Goal: Task Accomplishment & Management: Manage account settings

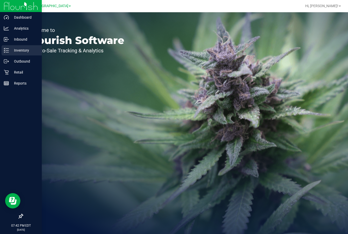
click at [19, 47] on p "Inventory" at bounding box center [24, 50] width 31 height 6
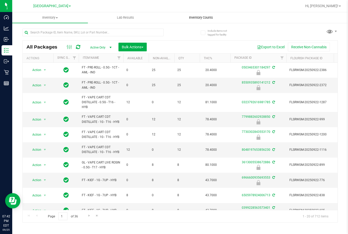
click at [201, 18] on span "Inventory Counts" at bounding box center [201, 17] width 38 height 5
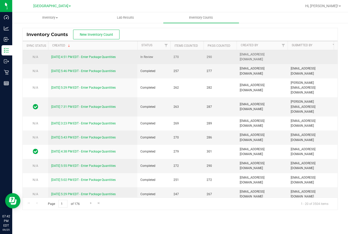
click at [70, 57] on link "[DATE] 4:51 PM EDT - Enter Package Quantities" at bounding box center [83, 57] width 65 height 4
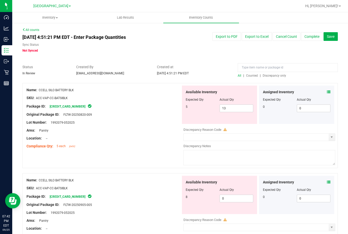
click at [273, 77] on span "Discrepancy only" at bounding box center [274, 76] width 23 height 4
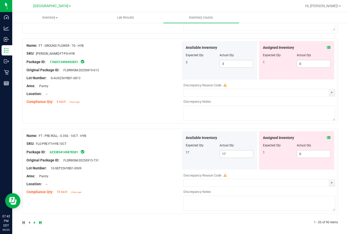
scroll to position [1668, 0]
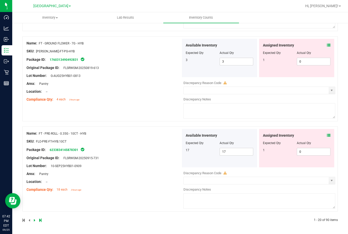
click at [40, 220] on icon at bounding box center [40, 219] width 2 height 3
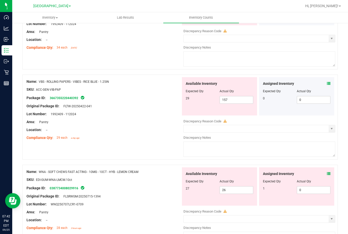
scroll to position [767, 0]
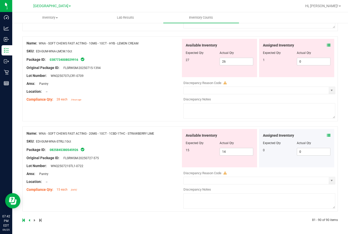
click at [327, 136] on div "Assigned Inventory Expected Qty Actual Qty 0 0 0" at bounding box center [296, 148] width 75 height 38
click at [327, 136] on icon at bounding box center [329, 135] width 4 height 4
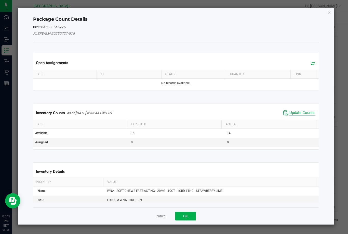
click at [300, 113] on span "Update Counts" at bounding box center [302, 112] width 25 height 5
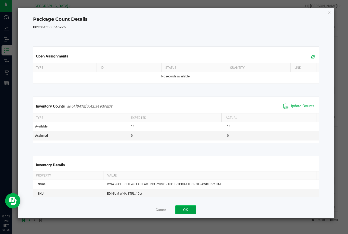
click at [195, 207] on button "OK" at bounding box center [186, 209] width 21 height 9
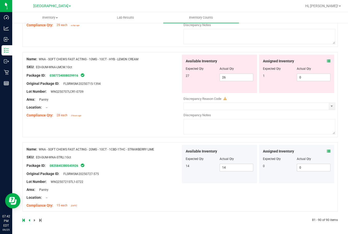
scroll to position [751, 0]
click at [328, 60] on div "Assigned Inventory Expected Qty Actual Qty 1 0 0" at bounding box center [296, 74] width 75 height 38
click at [327, 61] on icon at bounding box center [329, 61] width 4 height 4
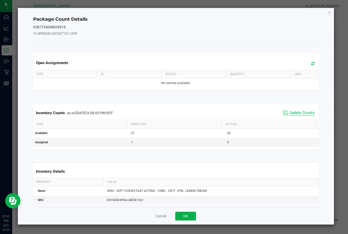
click at [296, 112] on span "Update Counts" at bounding box center [302, 112] width 25 height 5
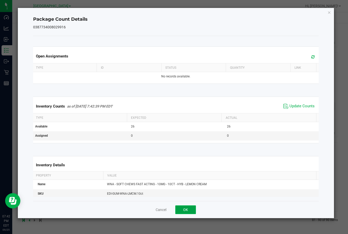
click at [186, 209] on button "OK" at bounding box center [186, 209] width 21 height 9
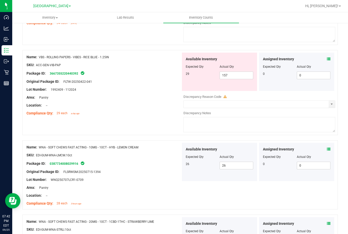
scroll to position [659, 0]
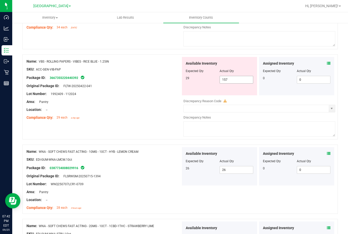
click at [236, 79] on span "157 157" at bounding box center [237, 80] width 34 height 8
click at [236, 79] on input "157" at bounding box center [236, 79] width 33 height 7
type input "29"
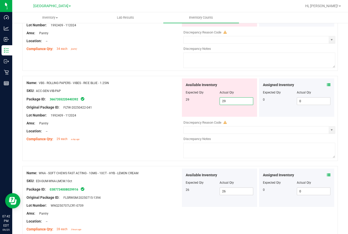
scroll to position [608, 0]
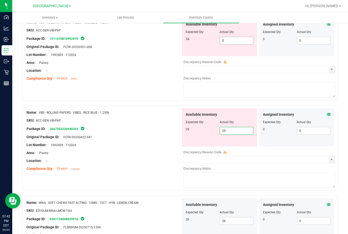
type input "29"
click at [231, 39] on span "0 0" at bounding box center [237, 41] width 34 height 8
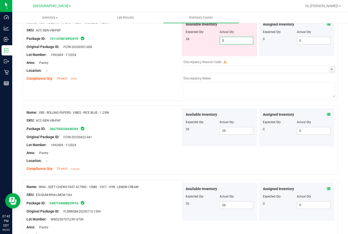
click at [231, 39] on input "0" at bounding box center [236, 40] width 33 height 7
type input "34"
click at [158, 52] on div "Lot Number: 1992409 - 112024" at bounding box center [104, 54] width 155 height 5
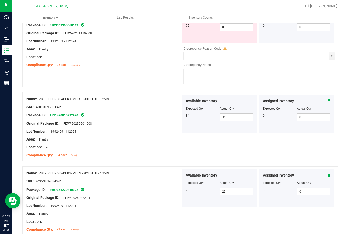
scroll to position [506, 0]
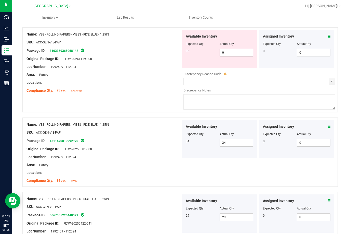
click at [226, 55] on span "0 0" at bounding box center [237, 53] width 34 height 8
click at [226, 53] on input "0" at bounding box center [236, 52] width 33 height 7
type input "95"
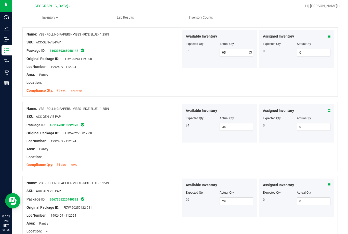
click at [170, 63] on div at bounding box center [104, 62] width 155 height 3
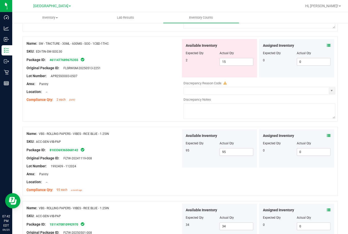
scroll to position [404, 0]
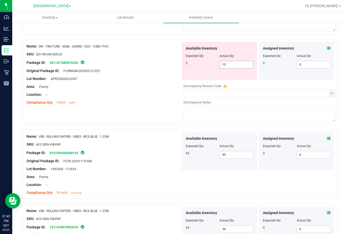
click at [223, 61] on span "15 15" at bounding box center [237, 65] width 34 height 8
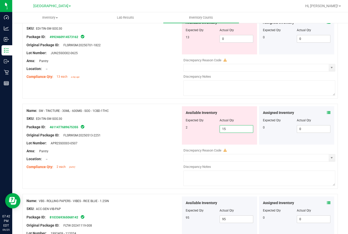
scroll to position [327, 0]
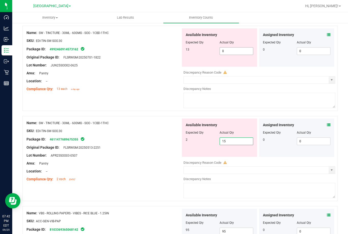
click at [226, 52] on span "0 0" at bounding box center [237, 51] width 34 height 8
click at [226, 52] on input "0" at bounding box center [236, 50] width 33 height 7
type input "13"
click at [235, 141] on div "Available Inventory Expected Qty Actual Qty 2 15 15" at bounding box center [258, 158] width 155 height 81
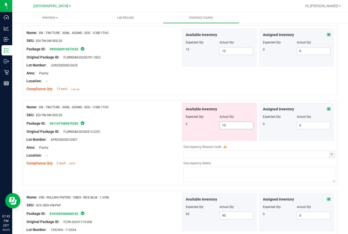
click at [235, 141] on div at bounding box center [258, 141] width 155 height 1
click at [227, 123] on span "15 15" at bounding box center [237, 125] width 34 height 8
click at [227, 123] on input "15" at bounding box center [236, 125] width 33 height 7
type input "2"
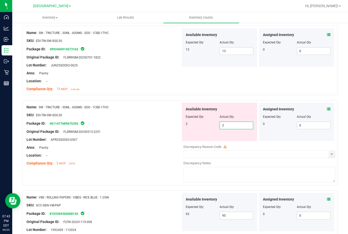
click at [163, 123] on div "Package ID: 4611477689675355" at bounding box center [104, 123] width 155 height 6
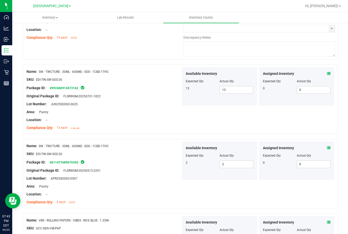
scroll to position [225, 0]
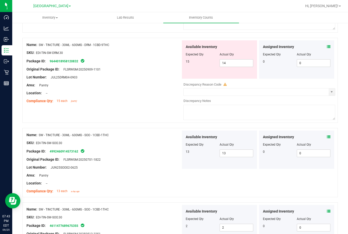
click at [327, 45] on icon at bounding box center [329, 47] width 4 height 4
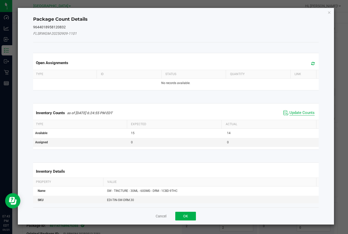
click at [290, 113] on span "Update Counts" at bounding box center [302, 112] width 25 height 5
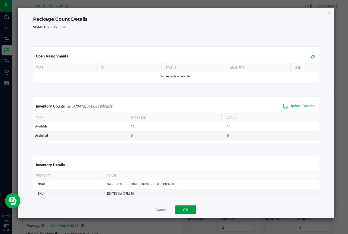
click at [192, 208] on button "OK" at bounding box center [186, 209] width 21 height 9
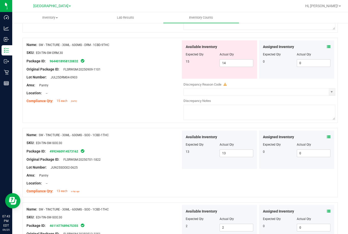
click at [192, 208] on span "Available Inventory" at bounding box center [201, 210] width 31 height 5
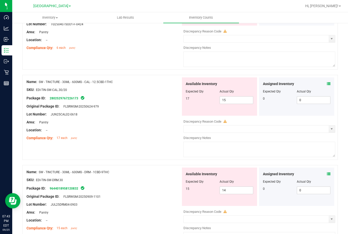
scroll to position [98, 0]
click at [327, 83] on div "Assigned Inventory Expected Qty Actual Qty 0 0 0" at bounding box center [296, 97] width 75 height 38
click at [327, 85] on icon at bounding box center [329, 84] width 4 height 4
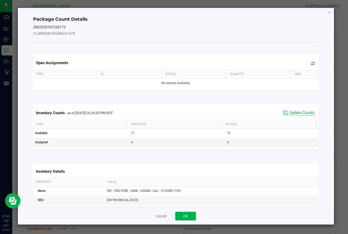
click at [300, 112] on span "Update Counts" at bounding box center [302, 112] width 25 height 5
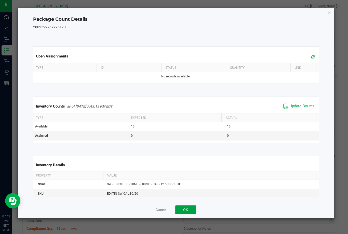
click at [186, 207] on button "OK" at bounding box center [186, 209] width 21 height 9
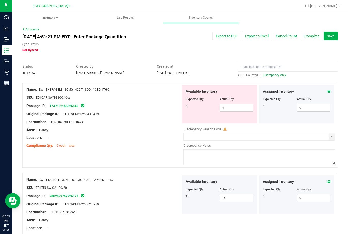
scroll to position [0, 0]
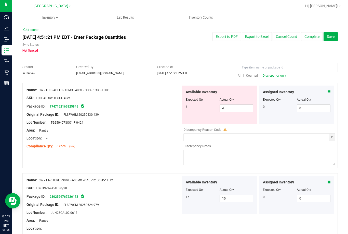
click at [327, 91] on icon at bounding box center [329, 92] width 4 height 4
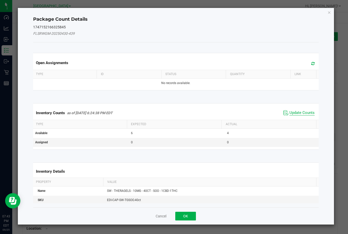
click at [301, 112] on span "Update Counts" at bounding box center [302, 112] width 25 height 5
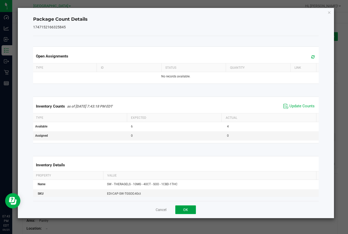
click at [187, 211] on button "OK" at bounding box center [186, 209] width 21 height 9
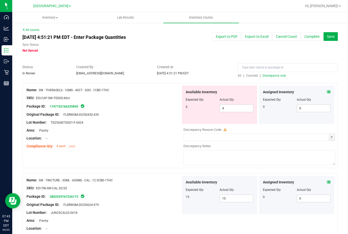
click at [273, 77] on span "Discrepancy only" at bounding box center [274, 76] width 23 height 4
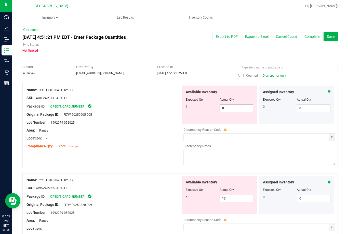
click at [228, 108] on span "0 0" at bounding box center [237, 108] width 34 height 8
click at [228, 108] on input "0" at bounding box center [236, 108] width 33 height 7
type input "8"
click at [227, 197] on div "Available Inventory Expected Qty Actual Qty 5 13 13" at bounding box center [219, 195] width 75 height 38
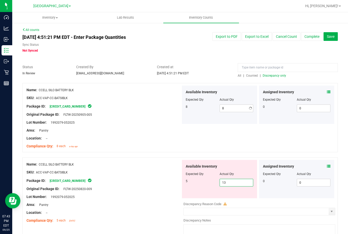
click at [227, 197] on div "Available Inventory Expected Qty Actual Qty 5 13 13" at bounding box center [219, 179] width 75 height 38
click at [224, 181] on span "13 13" at bounding box center [237, 183] width 34 height 8
click at [224, 181] on input "13" at bounding box center [236, 182] width 33 height 7
type input "5"
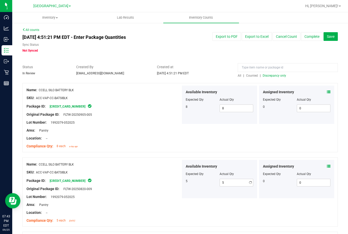
click at [149, 180] on div "Package ID: [CREDIT_CARD_NUMBER]" at bounding box center [104, 180] width 155 height 6
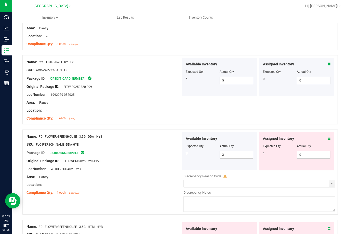
scroll to position [128, 0]
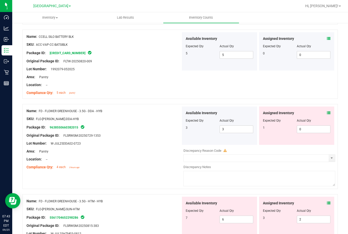
click at [327, 114] on icon at bounding box center [329, 113] width 4 height 4
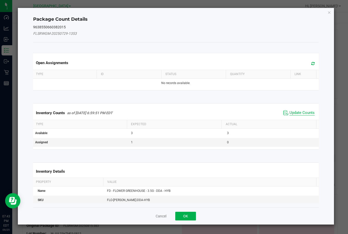
click at [297, 115] on span "Update Counts" at bounding box center [302, 112] width 25 height 5
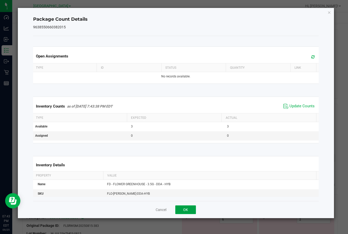
click at [196, 207] on button "OK" at bounding box center [186, 209] width 21 height 9
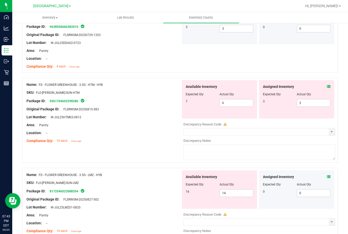
scroll to position [230, 0]
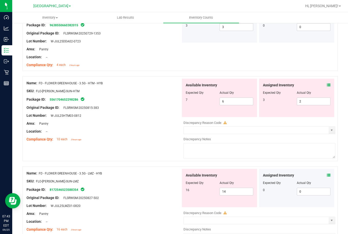
click at [323, 87] on div "Assigned Inventory" at bounding box center [297, 84] width 68 height 5
click at [327, 84] on icon at bounding box center [329, 85] width 4 height 4
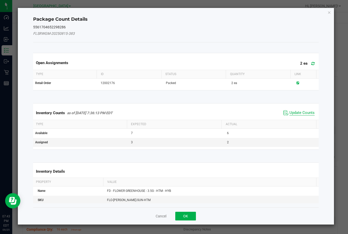
click at [296, 113] on span "Update Counts" at bounding box center [302, 112] width 25 height 5
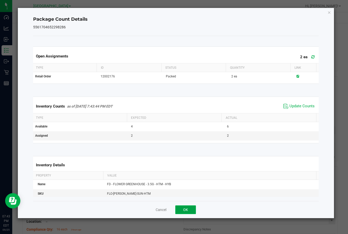
click at [193, 208] on button "OK" at bounding box center [186, 209] width 21 height 9
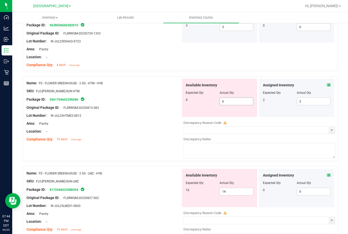
click at [225, 100] on span "6 6" at bounding box center [237, 101] width 34 height 8
click at [225, 100] on input "6" at bounding box center [236, 101] width 33 height 7
type input "4"
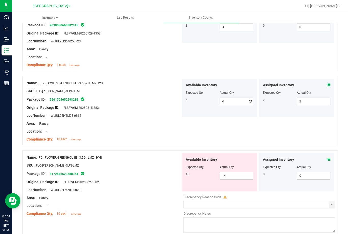
click at [162, 112] on div at bounding box center [104, 111] width 155 height 3
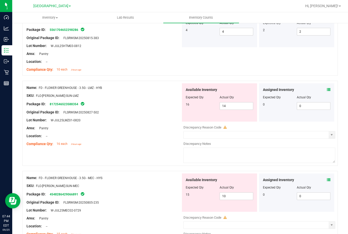
scroll to position [306, 0]
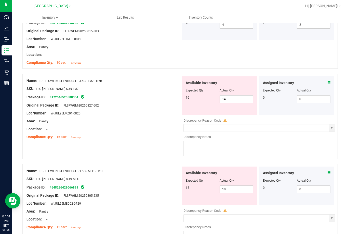
click at [327, 84] on icon at bounding box center [329, 83] width 4 height 4
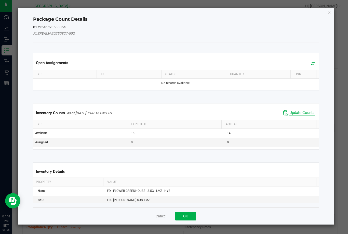
click at [296, 110] on span "Update Counts" at bounding box center [302, 112] width 25 height 5
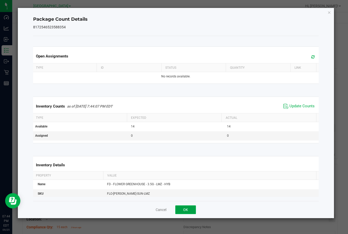
click at [189, 207] on button "OK" at bounding box center [186, 209] width 21 height 9
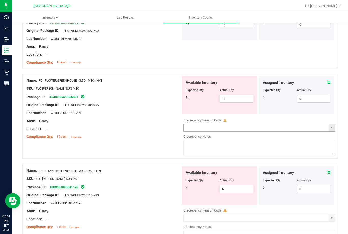
scroll to position [408, 0]
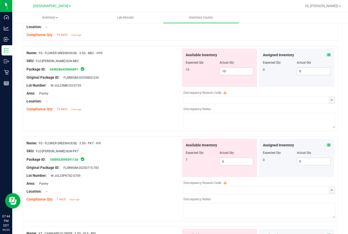
click at [327, 54] on icon at bounding box center [329, 55] width 4 height 4
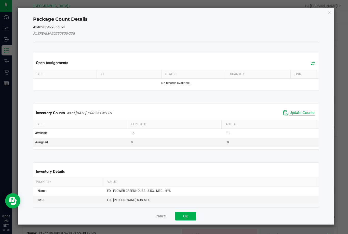
click at [299, 113] on span "Update Counts" at bounding box center [302, 112] width 25 height 5
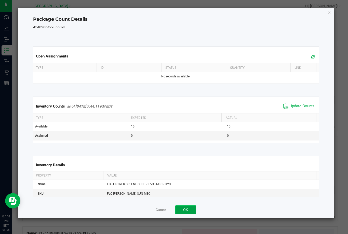
click at [187, 209] on button "OK" at bounding box center [186, 209] width 21 height 9
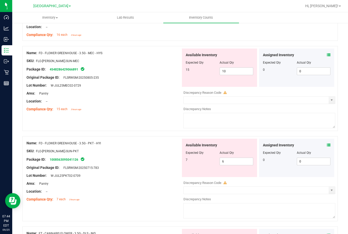
click at [329, 146] on div "Assigned Inventory Expected Qty Actual Qty 0 0 0" at bounding box center [296, 158] width 75 height 38
click at [327, 146] on icon at bounding box center [329, 145] width 4 height 4
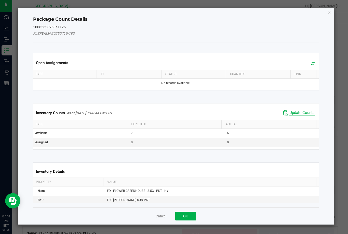
click at [300, 112] on span "Update Counts" at bounding box center [302, 112] width 25 height 5
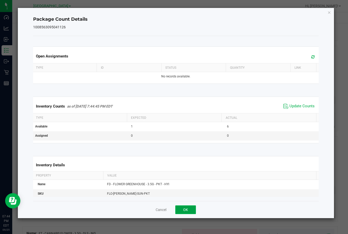
click at [181, 207] on button "OK" at bounding box center [186, 209] width 21 height 9
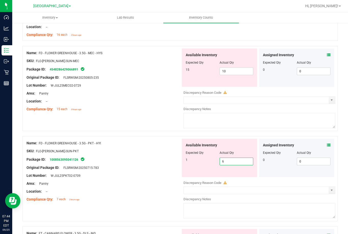
click at [223, 162] on span "6 6" at bounding box center [237, 161] width 34 height 8
click at [223, 162] on input "6" at bounding box center [236, 161] width 33 height 7
type input "1"
click at [165, 164] on div at bounding box center [104, 163] width 155 height 3
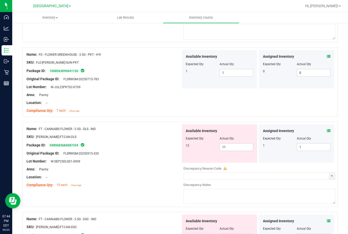
scroll to position [510, 0]
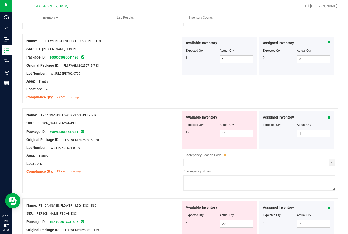
click at [327, 115] on icon at bounding box center [329, 117] width 4 height 4
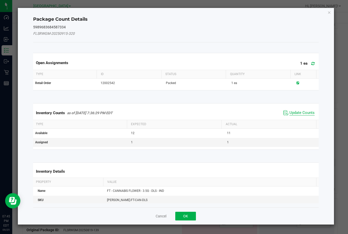
click at [304, 112] on span "Update Counts" at bounding box center [302, 112] width 25 height 5
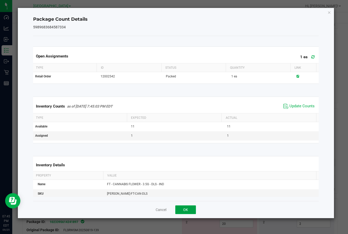
click at [192, 210] on button "OK" at bounding box center [186, 209] width 21 height 9
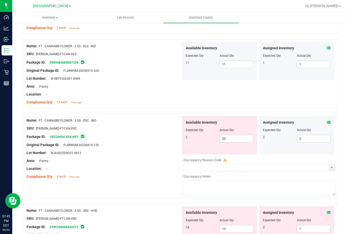
scroll to position [587, 0]
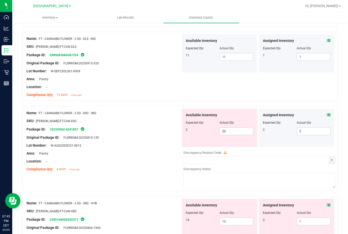
click at [327, 115] on icon at bounding box center [329, 115] width 4 height 4
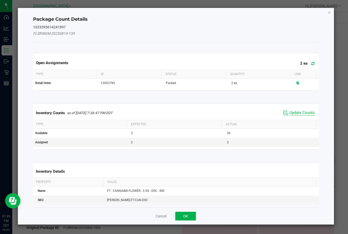
click at [297, 113] on span "Update Counts" at bounding box center [302, 112] width 25 height 5
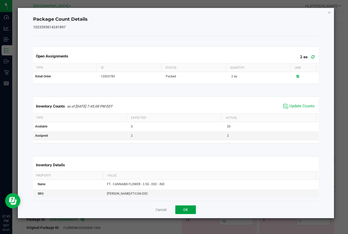
click at [190, 209] on button "OK" at bounding box center [186, 209] width 21 height 9
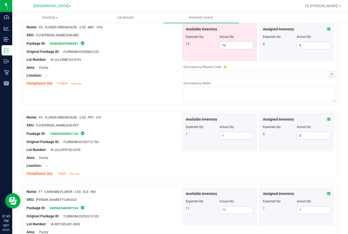
scroll to position [434, 0]
click at [228, 45] on span "10 10" at bounding box center [237, 46] width 34 height 8
click at [228, 45] on input "10" at bounding box center [236, 45] width 33 height 7
type input "15"
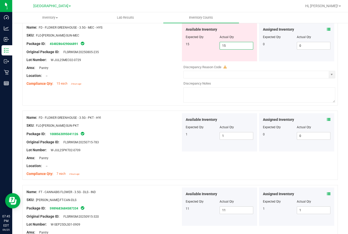
click at [155, 70] on div at bounding box center [104, 71] width 155 height 3
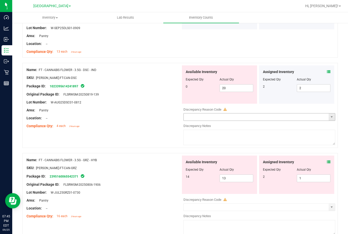
scroll to position [638, 0]
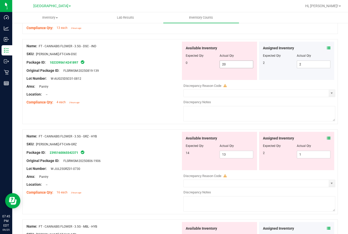
click at [241, 64] on span "20 20" at bounding box center [237, 64] width 34 height 8
click at [241, 64] on input "20" at bounding box center [236, 64] width 33 height 7
type input "0"
click at [135, 89] on div "Area: Pantry" at bounding box center [104, 86] width 155 height 5
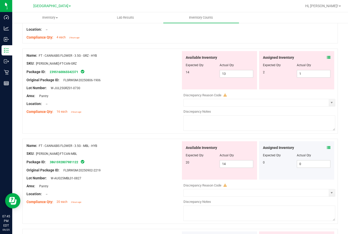
scroll to position [714, 0]
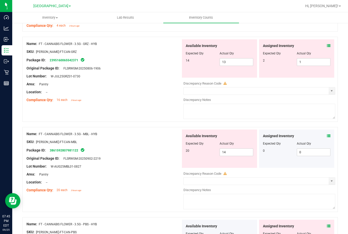
click at [327, 46] on icon at bounding box center [329, 46] width 4 height 4
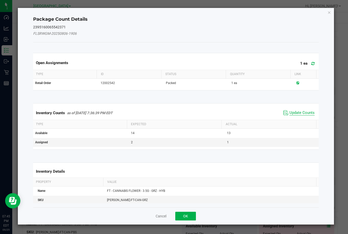
click at [297, 113] on span "Update Counts" at bounding box center [302, 112] width 25 height 5
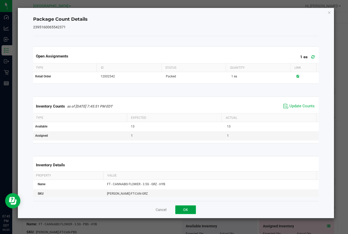
click at [190, 212] on button "OK" at bounding box center [186, 209] width 21 height 9
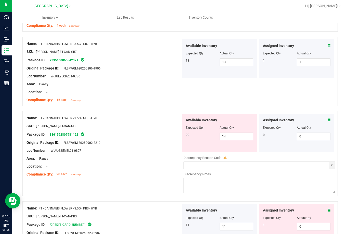
click at [328, 120] on div "Assigned Inventory Expected Qty Actual Qty 0 0 0" at bounding box center [296, 133] width 75 height 38
click at [323, 120] on div "Assigned Inventory" at bounding box center [297, 119] width 68 height 5
click at [327, 119] on icon at bounding box center [329, 120] width 4 height 4
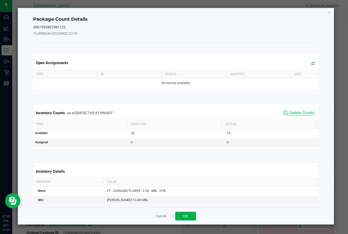
click at [298, 113] on span "Update Counts" at bounding box center [302, 112] width 25 height 5
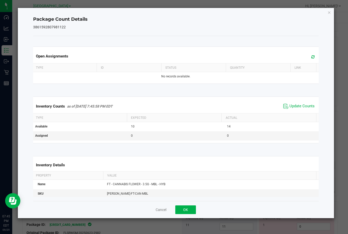
click at [189, 202] on div "Cancel OK" at bounding box center [176, 209] width 286 height 17
click at [191, 210] on button "OK" at bounding box center [186, 209] width 21 height 9
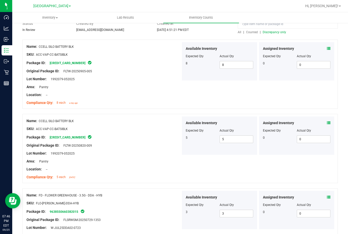
scroll to position [0, 0]
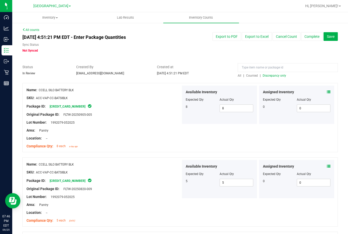
click at [236, 78] on div at bounding box center [180, 80] width 316 height 5
click at [238, 77] on span "All" at bounding box center [240, 76] width 4 height 4
click at [260, 66] on input at bounding box center [288, 67] width 100 height 9
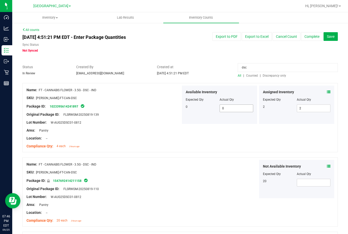
type input "dsc"
click at [229, 110] on span "0 0" at bounding box center [237, 108] width 34 height 8
click at [229, 110] on input "0" at bounding box center [236, 108] width 33 height 7
type input "19"
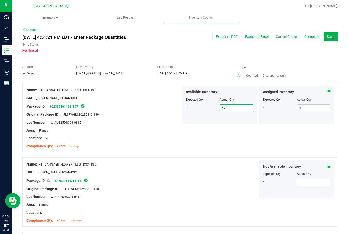
click at [176, 113] on div "Original Package ID: FLSRWGM-20250819-139" at bounding box center [104, 114] width 155 height 5
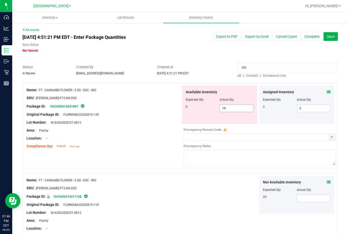
click at [222, 110] on span "19 19" at bounding box center [237, 108] width 34 height 8
click at [222, 110] on input "19" at bounding box center [236, 108] width 33 height 7
type input "0"
click at [177, 109] on div at bounding box center [104, 110] width 155 height 3
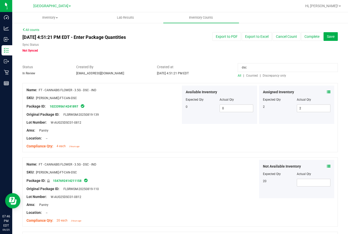
click at [255, 68] on input "dsc" at bounding box center [288, 67] width 100 height 9
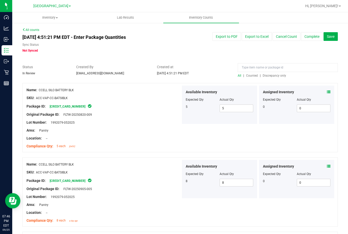
click at [266, 75] on span "Discrepancy only" at bounding box center [274, 76] width 23 height 4
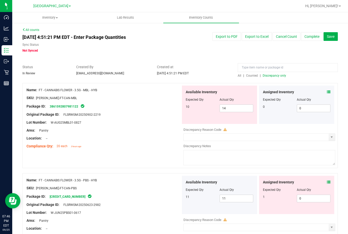
click at [327, 180] on div "Assigned Inventory Expected Qty Actual Qty 1 0 0" at bounding box center [296, 195] width 75 height 38
click at [327, 180] on icon at bounding box center [329, 182] width 4 height 4
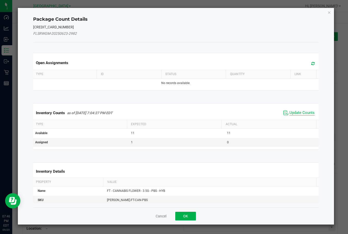
click at [295, 113] on span "Update Counts" at bounding box center [302, 112] width 25 height 5
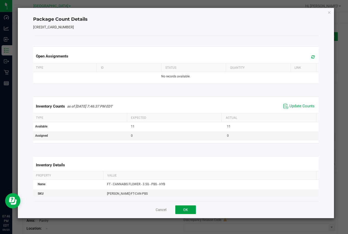
click at [190, 213] on button "OK" at bounding box center [186, 209] width 21 height 9
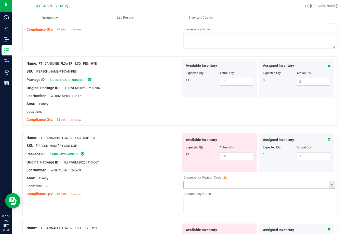
scroll to position [128, 0]
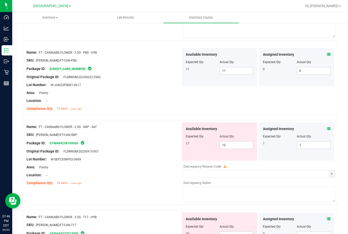
click at [327, 128] on icon at bounding box center [329, 129] width 4 height 4
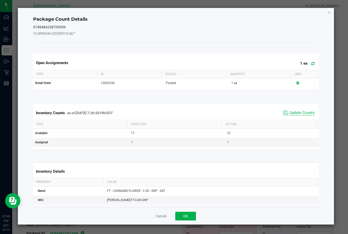
click at [295, 113] on span "Update Counts" at bounding box center [302, 112] width 25 height 5
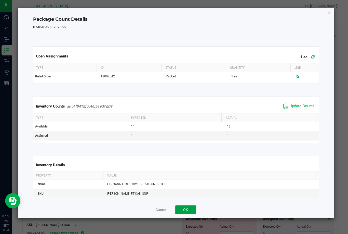
click at [189, 206] on button "OK" at bounding box center [186, 209] width 21 height 9
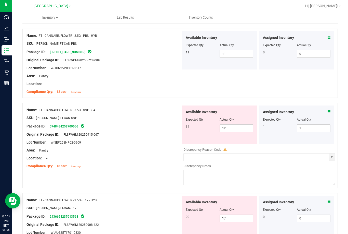
scroll to position [153, 0]
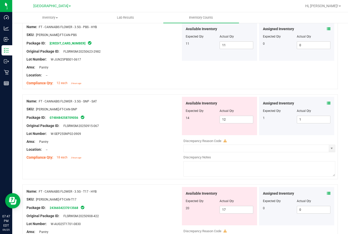
drag, startPoint x: 327, startPoint y: 193, endPoint x: 323, endPoint y: 191, distance: 4.2
click at [327, 193] on div "Assigned Inventory Expected Qty Actual Qty 0 0 0" at bounding box center [296, 206] width 75 height 38
click at [327, 191] on icon at bounding box center [329, 193] width 4 height 4
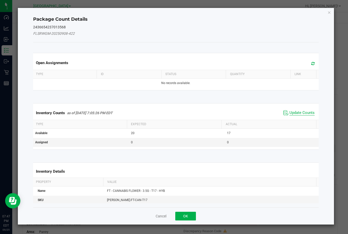
click at [298, 114] on span "Update Counts" at bounding box center [302, 112] width 25 height 5
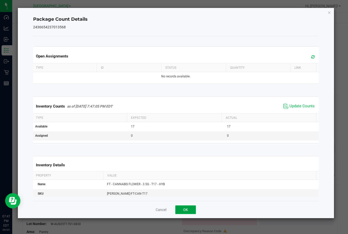
click at [186, 207] on button "OK" at bounding box center [186, 209] width 21 height 9
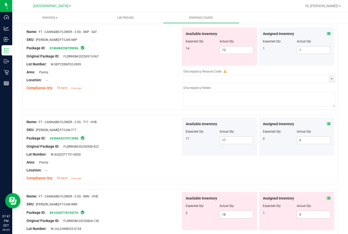
scroll to position [230, 0]
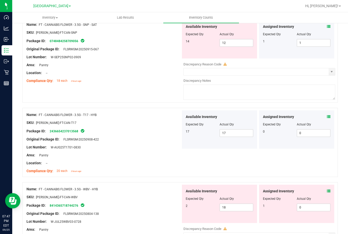
click at [327, 191] on icon at bounding box center [329, 191] width 4 height 4
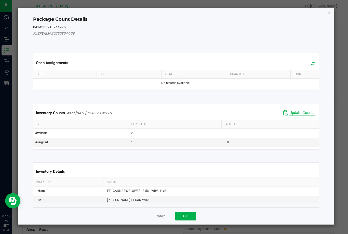
click at [296, 112] on span "Update Counts" at bounding box center [302, 112] width 25 height 5
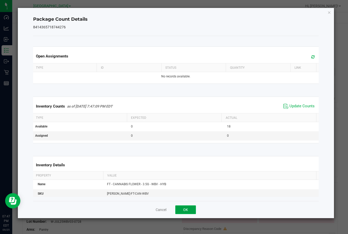
click at [192, 206] on button "OK" at bounding box center [186, 209] width 21 height 9
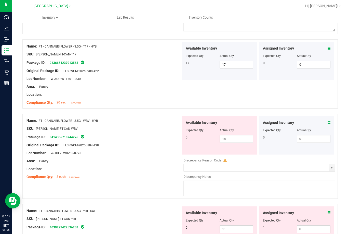
scroll to position [332, 0]
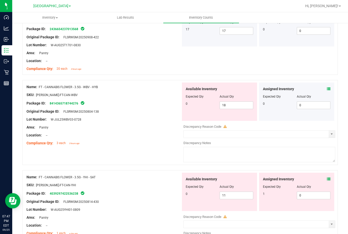
click at [327, 179] on icon at bounding box center [329, 179] width 4 height 4
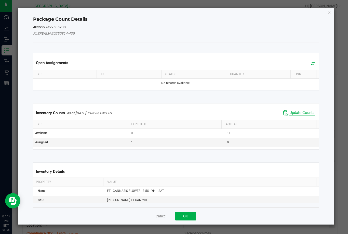
click at [292, 113] on span "Update Counts" at bounding box center [302, 112] width 25 height 5
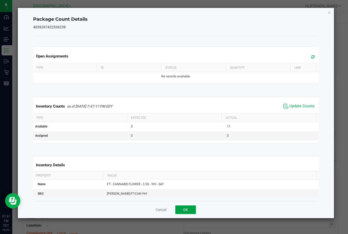
click at [192, 206] on button "OK" at bounding box center [186, 209] width 21 height 9
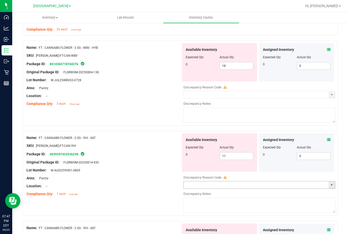
scroll to position [383, 0]
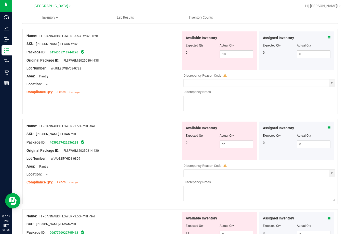
click at [327, 128] on icon at bounding box center [329, 128] width 4 height 4
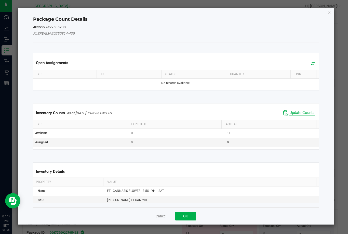
click at [297, 111] on span "Update Counts" at bounding box center [302, 112] width 25 height 5
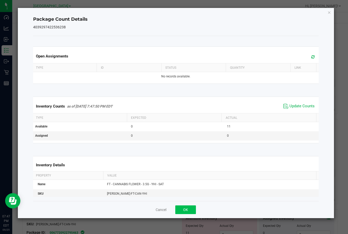
drag, startPoint x: 199, startPoint y: 205, endPoint x: 193, endPoint y: 207, distance: 7.0
click at [198, 207] on div "Cancel OK" at bounding box center [176, 209] width 286 height 17
click at [191, 207] on button "OK" at bounding box center [186, 209] width 21 height 9
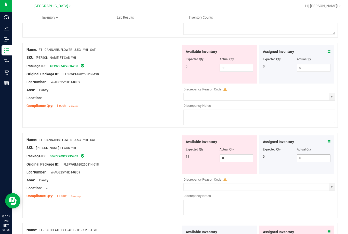
scroll to position [459, 0]
click at [327, 143] on icon at bounding box center [329, 142] width 4 height 4
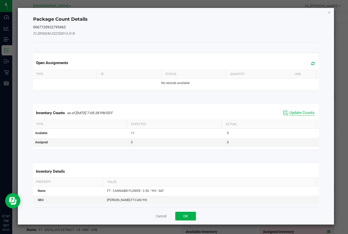
click at [301, 113] on span "Update Counts" at bounding box center [302, 112] width 25 height 5
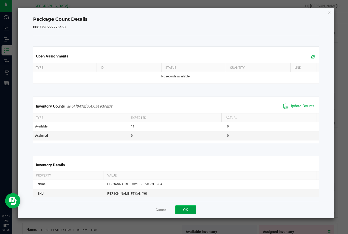
click at [192, 208] on button "OK" at bounding box center [186, 209] width 21 height 9
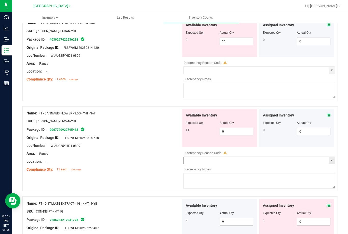
scroll to position [587, 0]
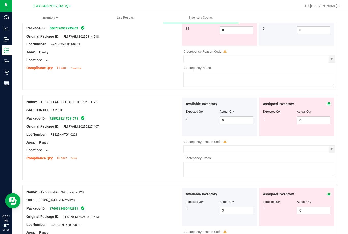
click at [322, 103] on div "Assigned Inventory" at bounding box center [297, 103] width 68 height 5
click at [323, 104] on div "Assigned Inventory" at bounding box center [297, 103] width 68 height 5
click at [327, 104] on icon at bounding box center [329, 104] width 4 height 4
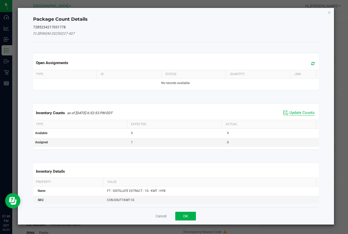
click at [292, 112] on span "Update Counts" at bounding box center [302, 112] width 25 height 5
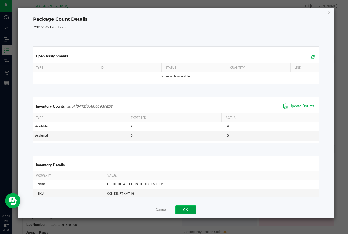
click at [190, 206] on button "OK" at bounding box center [186, 209] width 21 height 9
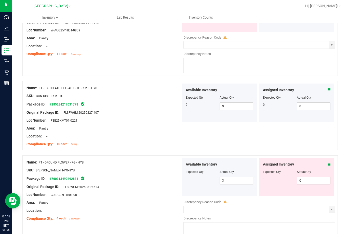
scroll to position [612, 0]
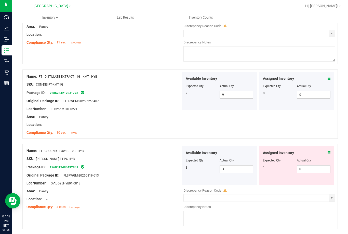
click at [327, 152] on icon at bounding box center [329, 153] width 4 height 4
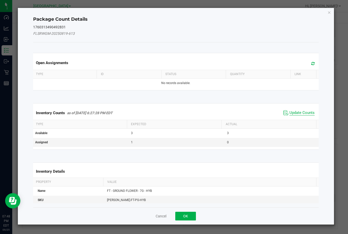
click at [296, 115] on span "Update Counts" at bounding box center [302, 112] width 25 height 5
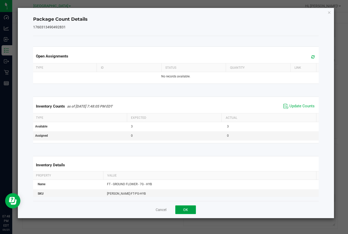
click at [180, 209] on button "OK" at bounding box center [186, 209] width 21 height 9
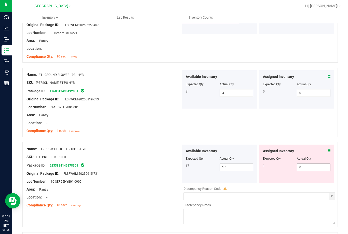
scroll to position [689, 0]
click at [321, 149] on div "Assigned Inventory" at bounding box center [297, 150] width 68 height 5
click at [327, 150] on icon at bounding box center [329, 150] width 4 height 4
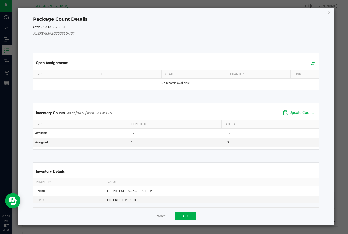
click at [293, 113] on span "Update Counts" at bounding box center [302, 112] width 25 height 5
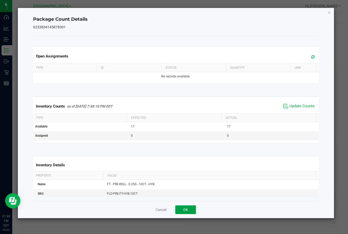
click at [191, 208] on button "OK" at bounding box center [186, 209] width 21 height 9
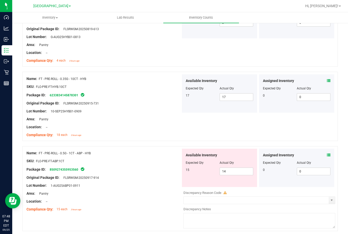
scroll to position [765, 0]
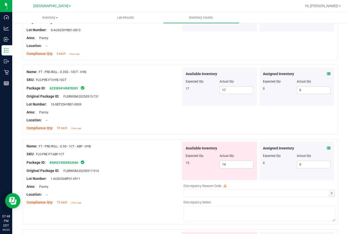
click at [327, 147] on icon at bounding box center [329, 148] width 4 height 4
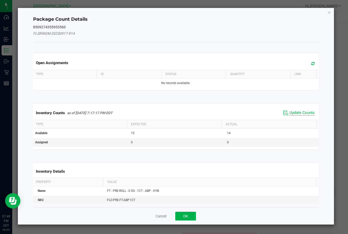
click at [296, 110] on span "Update Counts" at bounding box center [302, 112] width 25 height 5
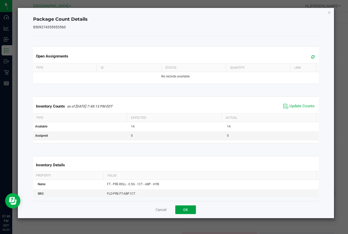
click at [184, 210] on button "OK" at bounding box center [186, 209] width 21 height 9
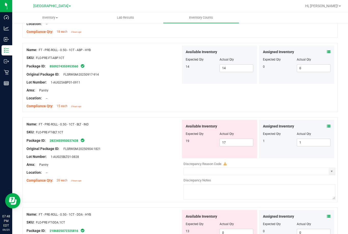
scroll to position [867, 0]
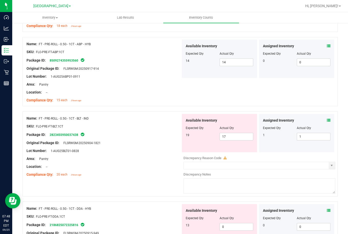
click at [327, 120] on icon at bounding box center [329, 120] width 4 height 4
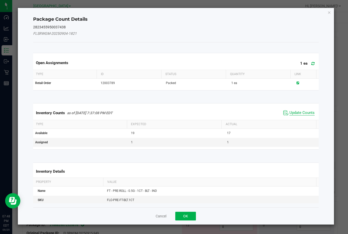
click at [296, 111] on span "Update Counts" at bounding box center [302, 112] width 25 height 5
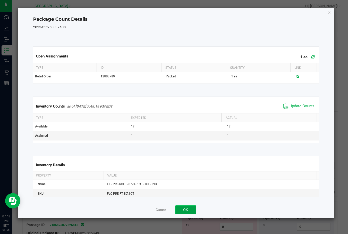
click at [189, 209] on button "OK" at bounding box center [186, 209] width 21 height 9
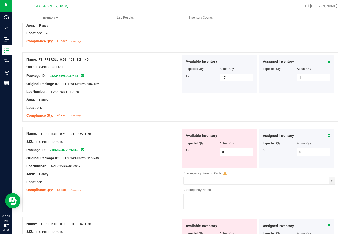
scroll to position [944, 0]
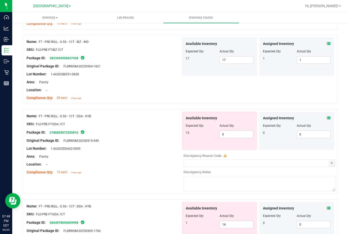
click at [327, 118] on icon at bounding box center [329, 118] width 4 height 4
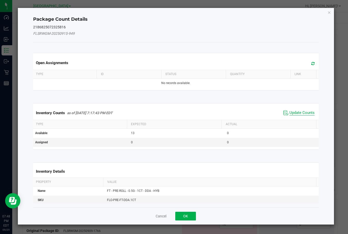
click at [295, 114] on span "Update Counts" at bounding box center [302, 112] width 25 height 5
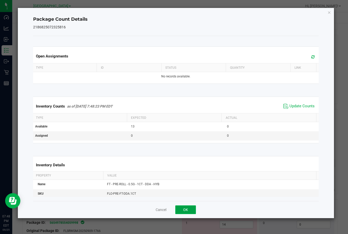
click at [191, 209] on button "OK" at bounding box center [186, 209] width 21 height 9
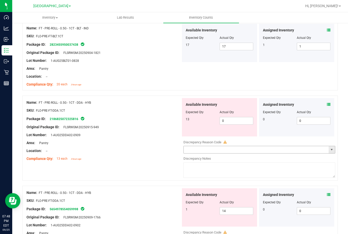
scroll to position [969, 0]
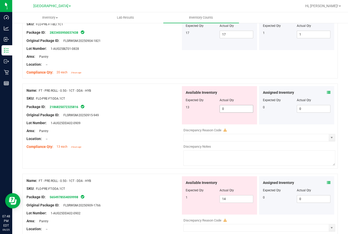
click at [231, 106] on span "0 0" at bounding box center [237, 109] width 34 height 8
click at [231, 106] on input "0" at bounding box center [236, 108] width 33 height 7
type input "13"
click at [232, 199] on div "Available Inventory Expected Qty Actual Qty 1 14 14" at bounding box center [258, 216] width 155 height 81
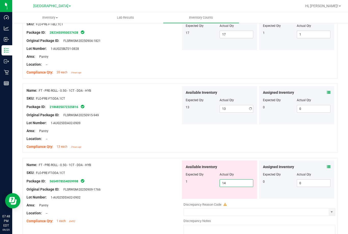
click at [232, 199] on div at bounding box center [260, 200] width 152 height 3
click at [225, 181] on span "14 14" at bounding box center [237, 183] width 34 height 8
click at [225, 181] on input "14" at bounding box center [236, 182] width 33 height 7
type input "1"
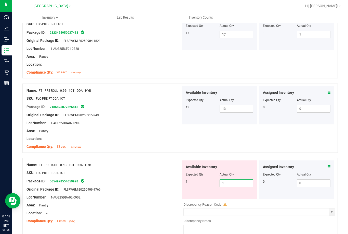
click at [167, 177] on div at bounding box center [104, 176] width 155 height 3
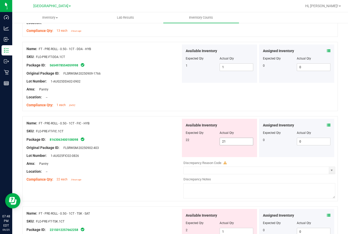
scroll to position [1122, 0]
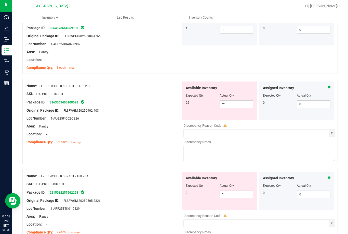
click at [327, 86] on div "Assigned Inventory Expected Qty Actual Qty 0 0 0" at bounding box center [296, 100] width 75 height 38
click at [327, 88] on icon at bounding box center [329, 88] width 4 height 4
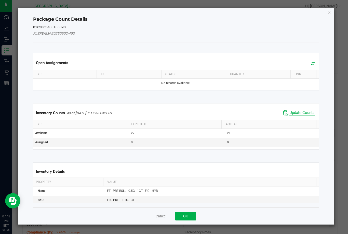
click at [302, 113] on span "Update Counts" at bounding box center [302, 112] width 25 height 5
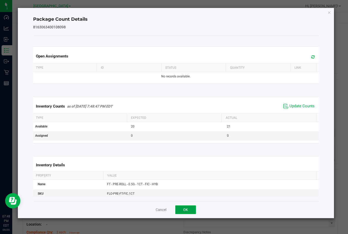
click at [188, 207] on button "OK" at bounding box center [186, 209] width 21 height 9
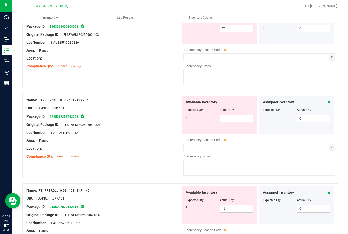
scroll to position [1199, 0]
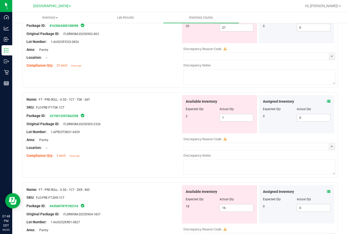
click at [327, 102] on icon at bounding box center [329, 101] width 4 height 4
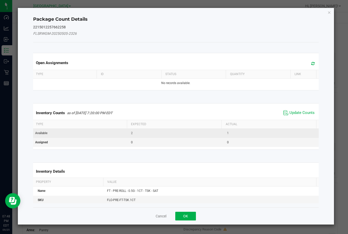
drag, startPoint x: 307, startPoint y: 112, endPoint x: 265, endPoint y: 135, distance: 48.1
click at [307, 112] on span "Update Counts" at bounding box center [302, 112] width 25 height 5
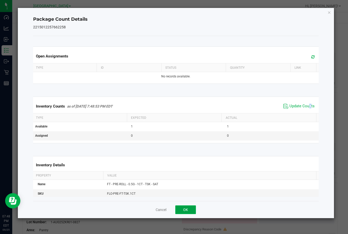
click at [191, 206] on button "OK" at bounding box center [186, 209] width 21 height 9
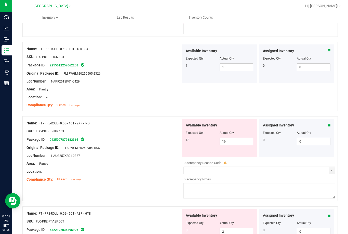
scroll to position [1250, 0]
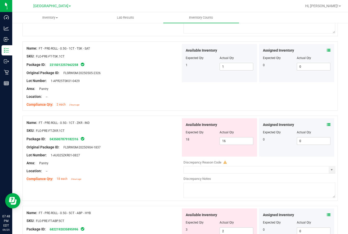
click at [327, 123] on icon at bounding box center [329, 125] width 4 height 4
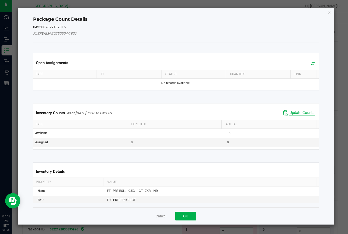
click at [303, 111] on span "Update Counts" at bounding box center [302, 112] width 25 height 5
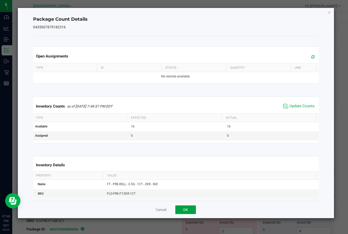
click at [184, 209] on button "OK" at bounding box center [186, 209] width 21 height 9
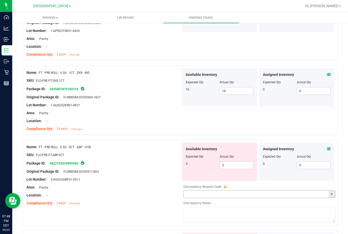
scroll to position [1327, 0]
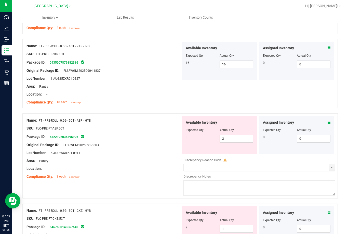
click at [327, 123] on icon at bounding box center [329, 122] width 4 height 4
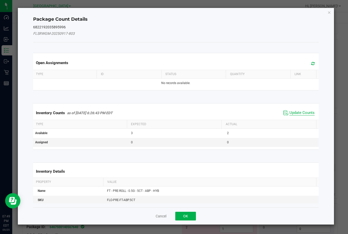
click at [302, 112] on span "Update Counts" at bounding box center [302, 112] width 25 height 5
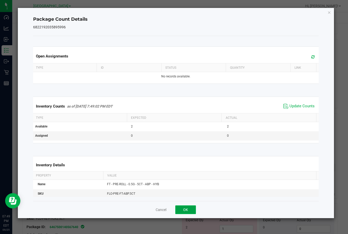
click at [187, 209] on button "OK" at bounding box center [186, 209] width 21 height 9
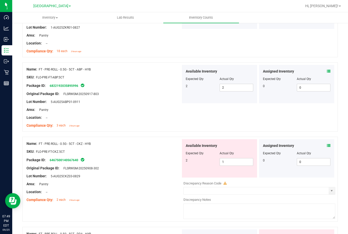
scroll to position [1403, 0]
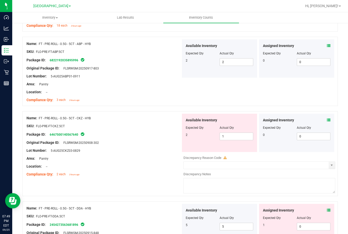
click at [327, 120] on icon at bounding box center [329, 120] width 4 height 4
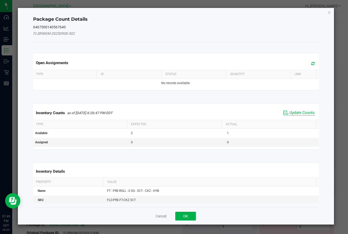
click at [290, 114] on span "Update Counts" at bounding box center [302, 112] width 25 height 5
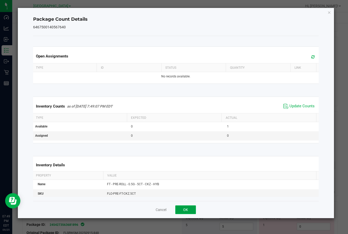
click at [184, 207] on button "OK" at bounding box center [186, 209] width 21 height 9
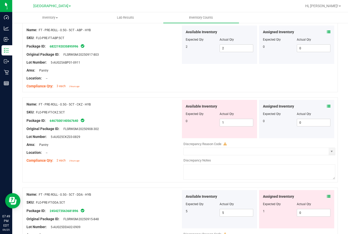
scroll to position [1429, 0]
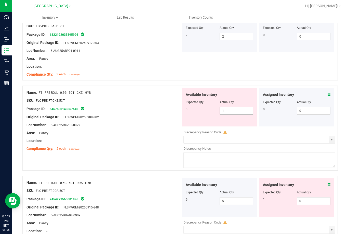
click at [229, 111] on span "1 1" at bounding box center [237, 111] width 34 height 8
type input "1"
type input "0"
click at [176, 119] on div "Original Package ID: FLSRWGM-20250908-302" at bounding box center [104, 116] width 155 height 5
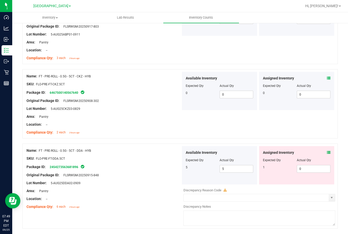
scroll to position [1454, 0]
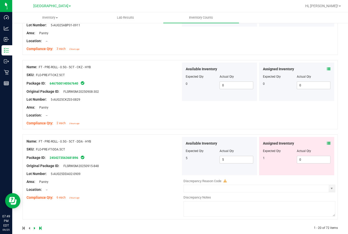
click at [327, 143] on icon at bounding box center [329, 143] width 4 height 4
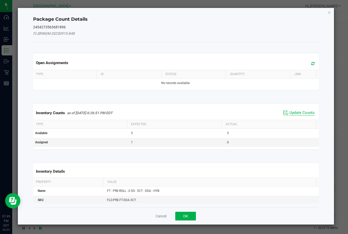
click at [296, 114] on span "Update Counts" at bounding box center [302, 112] width 25 height 5
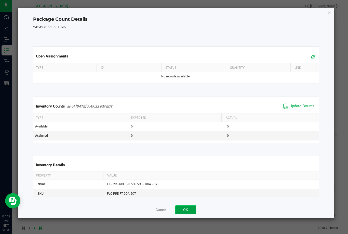
click at [192, 210] on button "OK" at bounding box center [186, 209] width 21 height 9
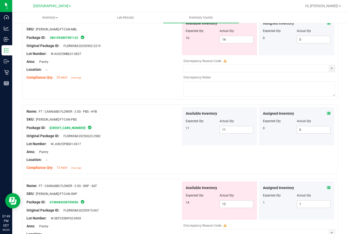
scroll to position [0, 0]
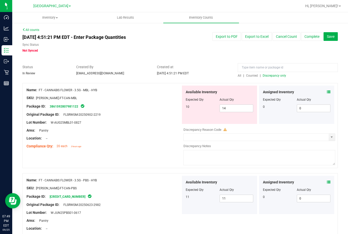
click at [272, 76] on span "Discrepancy only" at bounding box center [274, 76] width 23 height 4
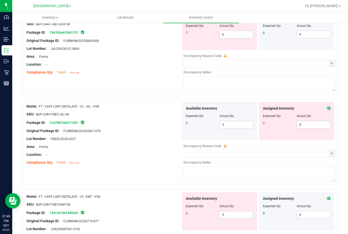
scroll to position [1668, 0]
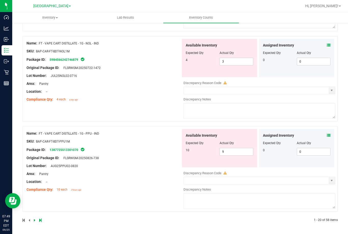
click at [40, 220] on icon at bounding box center [40, 219] width 2 height 3
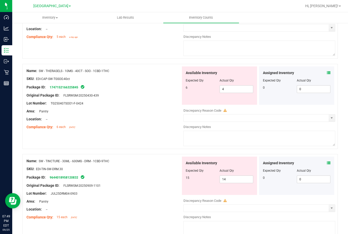
scroll to position [1488, 0]
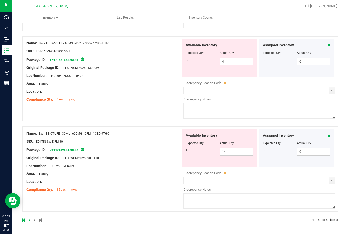
click at [327, 135] on icon at bounding box center [329, 135] width 4 height 4
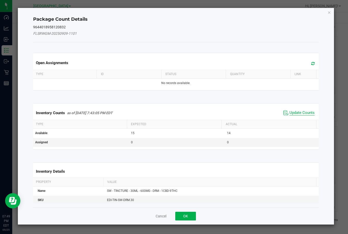
click at [298, 113] on span "Update Counts" at bounding box center [302, 112] width 25 height 5
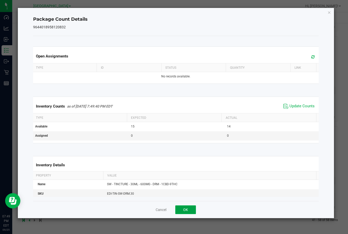
click at [191, 207] on button "OK" at bounding box center [186, 209] width 21 height 9
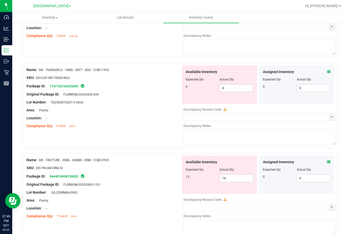
scroll to position [1411, 0]
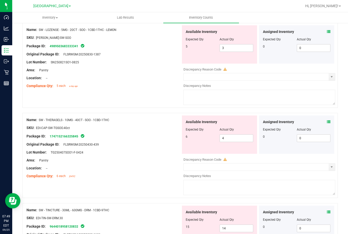
click at [327, 121] on icon at bounding box center [329, 122] width 4 height 4
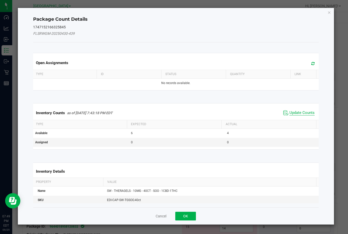
click at [304, 113] on span "Update Counts" at bounding box center [302, 112] width 25 height 5
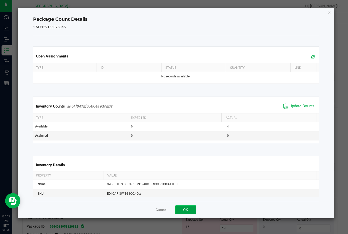
click at [190, 208] on button "OK" at bounding box center [186, 209] width 21 height 9
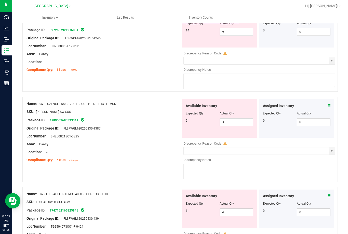
scroll to position [1334, 0]
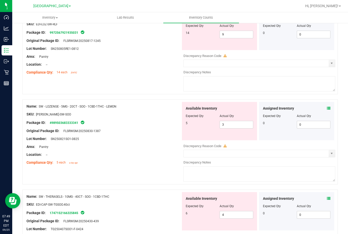
click at [327, 108] on icon at bounding box center [329, 108] width 4 height 4
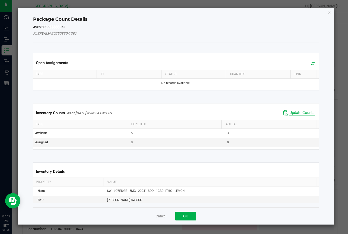
click at [293, 111] on span "Update Counts" at bounding box center [302, 112] width 25 height 5
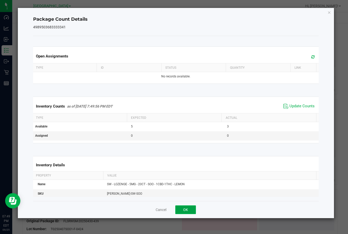
click at [195, 207] on button "OK" at bounding box center [186, 209] width 21 height 9
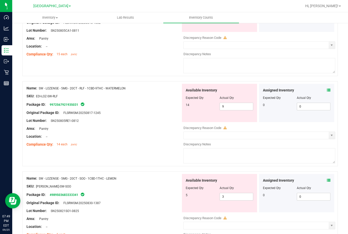
scroll to position [1258, 0]
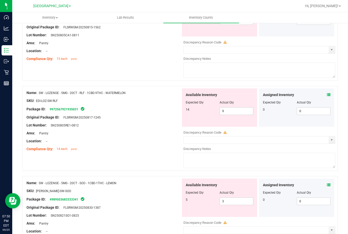
click at [327, 95] on icon at bounding box center [329, 95] width 4 height 4
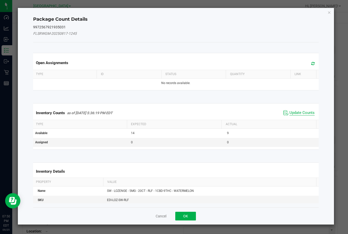
click at [301, 111] on span "Update Counts" at bounding box center [302, 112] width 25 height 5
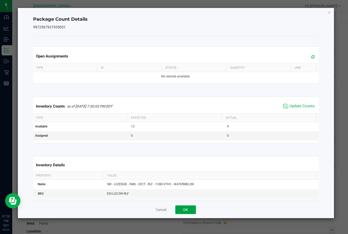
click at [193, 209] on button "OK" at bounding box center [186, 209] width 21 height 9
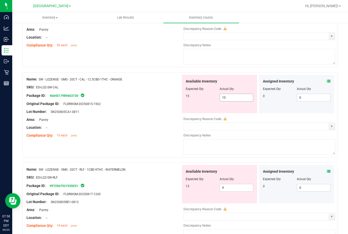
scroll to position [1156, 0]
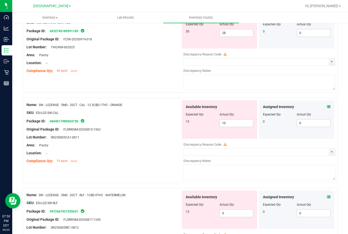
click at [327, 106] on icon at bounding box center [329, 107] width 4 height 4
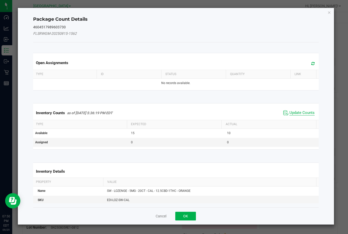
click at [291, 112] on span "Update Counts" at bounding box center [302, 112] width 25 height 5
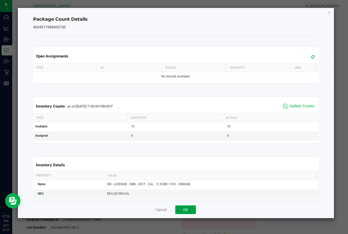
click at [191, 207] on button "OK" at bounding box center [186, 209] width 21 height 9
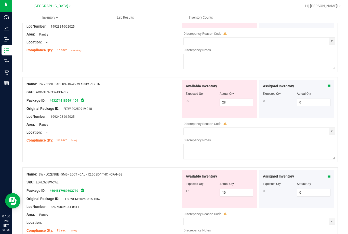
scroll to position [1079, 0]
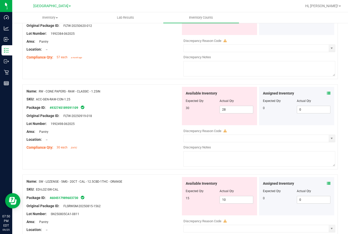
click at [327, 93] on icon at bounding box center [329, 93] width 4 height 4
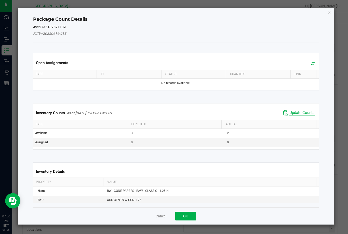
click at [302, 111] on span "Update Counts" at bounding box center [302, 112] width 25 height 5
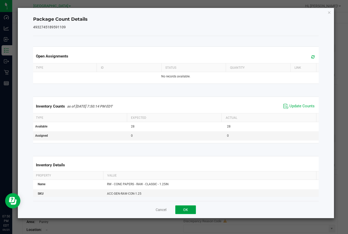
click at [182, 211] on button "OK" at bounding box center [186, 209] width 21 height 9
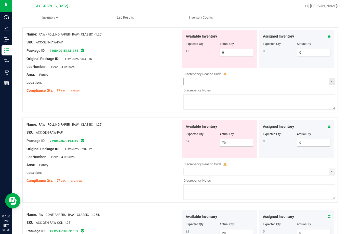
scroll to position [952, 0]
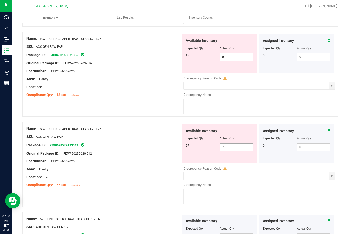
click at [230, 146] on span "70 70" at bounding box center [237, 147] width 34 height 8
click at [230, 146] on input "70" at bounding box center [236, 146] width 33 height 7
type input "57"
click at [232, 57] on span "0 0" at bounding box center [237, 57] width 34 height 8
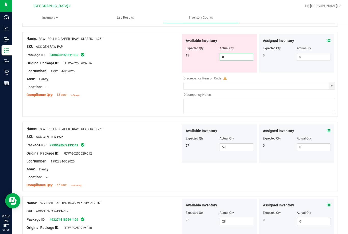
click at [232, 57] on input "0" at bounding box center [236, 56] width 33 height 7
type input "13"
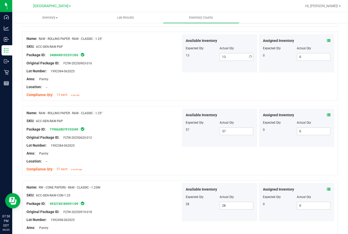
click at [148, 67] on div at bounding box center [104, 67] width 155 height 3
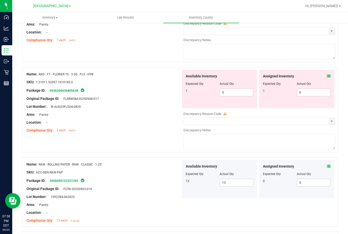
scroll to position [824, 0]
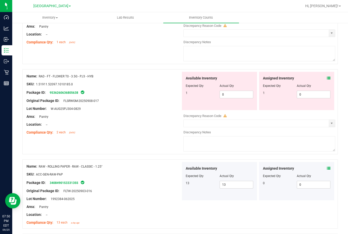
click at [327, 78] on icon at bounding box center [329, 78] width 4 height 4
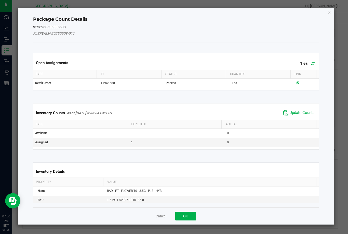
click at [297, 109] on span "Update Counts" at bounding box center [299, 113] width 34 height 8
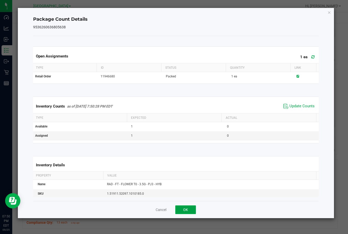
click at [190, 209] on button "OK" at bounding box center [186, 209] width 21 height 9
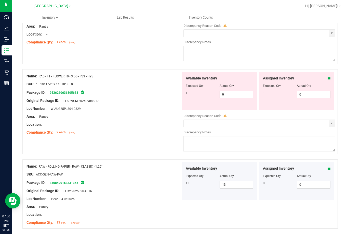
scroll to position [799, 0]
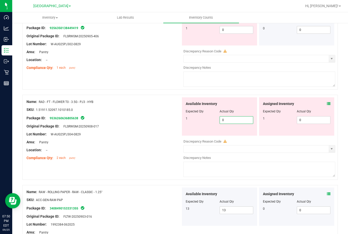
click at [231, 120] on span "0 0" at bounding box center [237, 120] width 34 height 8
click at [231, 120] on input "0" at bounding box center [236, 119] width 33 height 7
type input "1"
click at [301, 119] on span "0 0" at bounding box center [314, 120] width 34 height 8
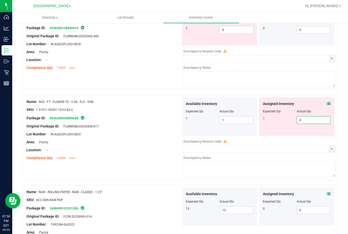
click at [301, 119] on input "0" at bounding box center [313, 119] width 33 height 7
type input "1"
click at [271, 88] on div "Name: RAD - FT - FLOWER T0 - 3.5G - PJ3 - HYB SKU: 1.51911.52097.1010185.0 Pack…" at bounding box center [180, 47] width 316 height 85
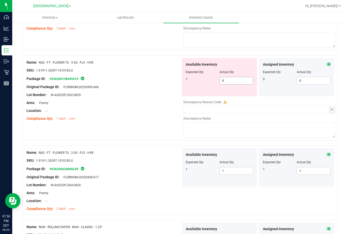
scroll to position [748, 0]
click at [230, 78] on span "0 0" at bounding box center [237, 81] width 34 height 8
click at [230, 78] on input "0" at bounding box center [236, 80] width 33 height 7
type input "1"
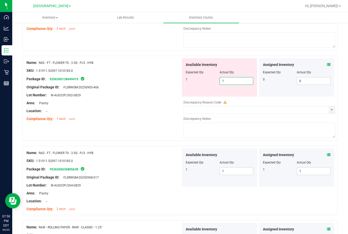
click at [281, 53] on div at bounding box center [180, 53] width 316 height 5
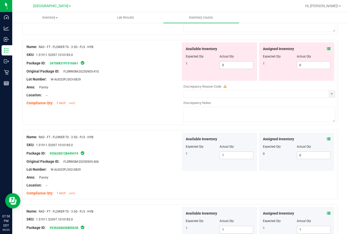
scroll to position [671, 0]
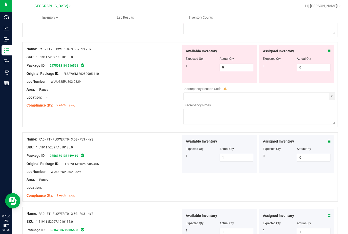
click at [236, 69] on span "0 0" at bounding box center [237, 68] width 34 height 8
click at [236, 69] on input "0" at bounding box center [236, 67] width 33 height 7
type input "1"
click at [307, 67] on span "0 0" at bounding box center [314, 68] width 34 height 8
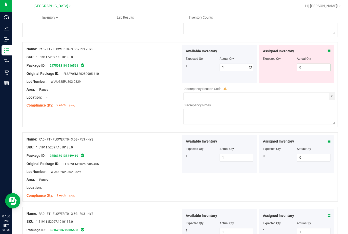
click at [307, 67] on input "0" at bounding box center [313, 67] width 33 height 7
type input "1"
click at [268, 70] on div "1 1 1" at bounding box center [297, 68] width 68 height 8
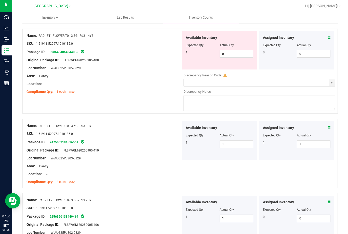
scroll to position [569, 0]
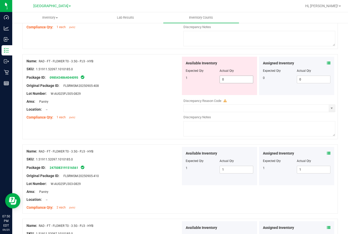
click at [225, 81] on span "0 0" at bounding box center [237, 80] width 34 height 8
click at [225, 81] on input "0" at bounding box center [236, 79] width 33 height 7
type input "1"
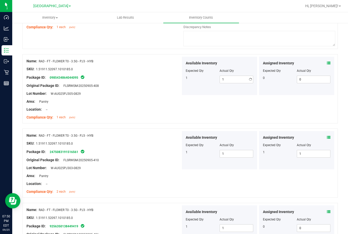
click at [239, 70] on div "Actual Qty" at bounding box center [237, 70] width 34 height 5
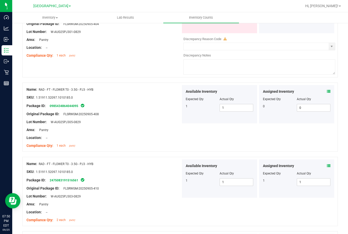
scroll to position [493, 0]
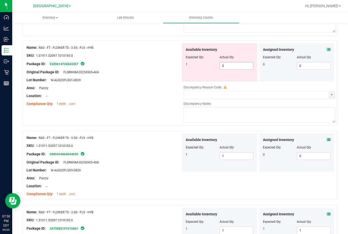
click at [240, 65] on span "0 0" at bounding box center [237, 66] width 34 height 8
click at [240, 65] on input "0" at bounding box center [236, 65] width 33 height 7
type input "1"
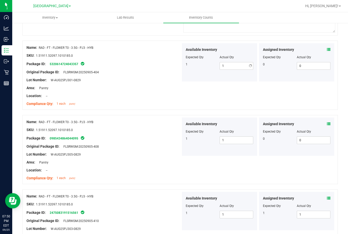
click at [242, 55] on div "Actual Qty" at bounding box center [237, 57] width 34 height 5
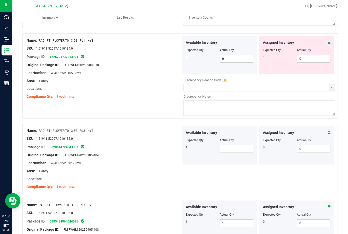
scroll to position [391, 0]
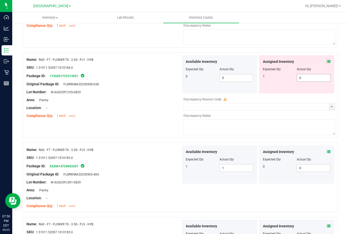
click at [300, 75] on span "0 0" at bounding box center [314, 78] width 34 height 8
click at [300, 75] on input "0" at bounding box center [313, 77] width 33 height 7
type input "1"
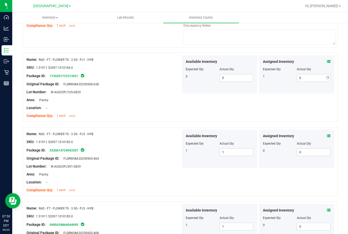
type input "1"
click at [282, 76] on div "1" at bounding box center [280, 76] width 34 height 5
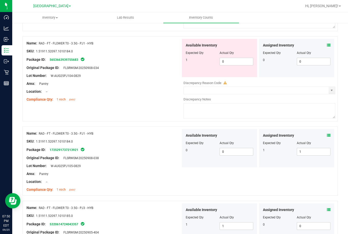
scroll to position [289, 0]
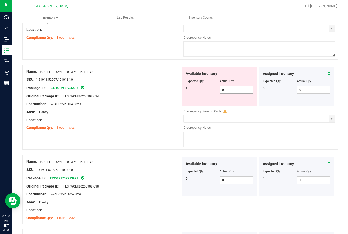
click at [237, 87] on span "0 0" at bounding box center [237, 90] width 34 height 8
click at [237, 87] on input "0" at bounding box center [236, 89] width 33 height 7
type input "1"
click at [259, 88] on div "Assigned Inventory Expected Qty Actual Qty 0 0 0" at bounding box center [296, 86] width 75 height 38
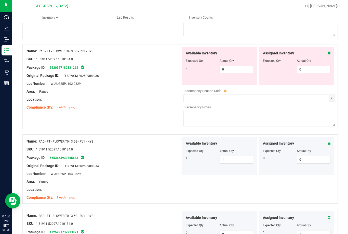
scroll to position [186, 0]
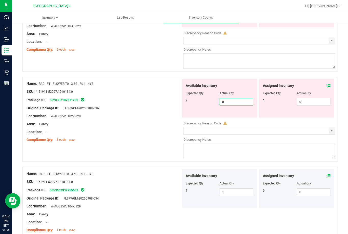
click at [236, 99] on span "0 0" at bounding box center [237, 102] width 34 height 8
click at [236, 99] on input "0" at bounding box center [236, 101] width 33 height 7
type input "2"
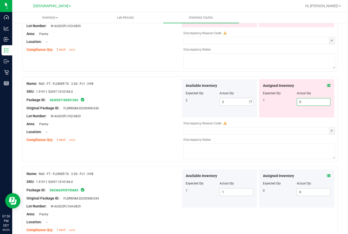
click at [304, 99] on span "0 0" at bounding box center [314, 102] width 34 height 8
click at [304, 99] on input "0" at bounding box center [313, 101] width 33 height 7
type input "1"
click at [282, 103] on div "1 1 1" at bounding box center [297, 102] width 68 height 8
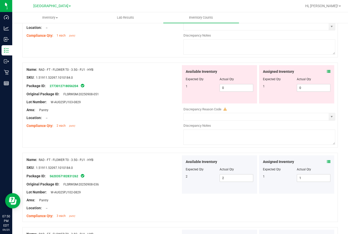
scroll to position [110, 0]
click at [233, 92] on span "0 0" at bounding box center [237, 88] width 34 height 8
click at [232, 89] on input "0" at bounding box center [236, 88] width 33 height 7
type input "1"
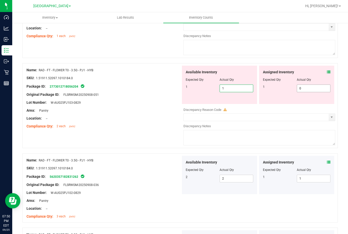
type input "1"
click at [301, 88] on span "0 0" at bounding box center [314, 88] width 34 height 8
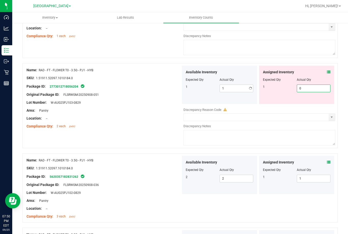
click at [301, 88] on input "0" at bounding box center [313, 88] width 33 height 7
type input "1"
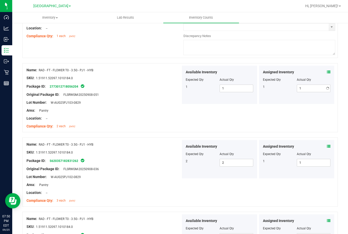
click at [280, 88] on div "1" at bounding box center [280, 86] width 34 height 5
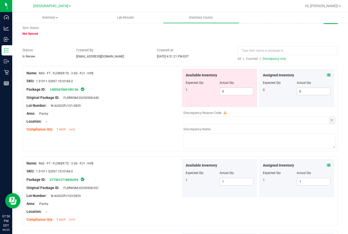
scroll to position [8, 0]
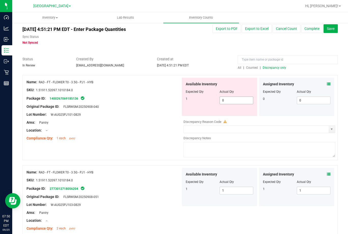
click at [237, 99] on span "0 0" at bounding box center [237, 100] width 34 height 8
click at [237, 99] on input "0" at bounding box center [236, 100] width 33 height 7
type input "1"
click at [302, 96] on span "0 0" at bounding box center [314, 100] width 34 height 8
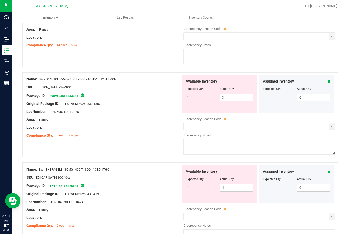
scroll to position [1282, 0]
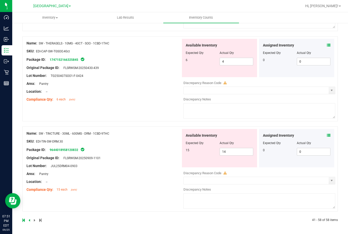
click at [30, 219] on link at bounding box center [30, 220] width 2 height 4
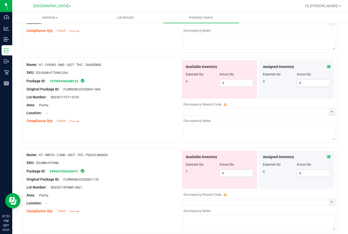
scroll to position [1668, 0]
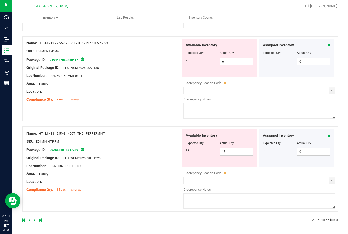
click at [327, 133] on icon at bounding box center [329, 135] width 4 height 4
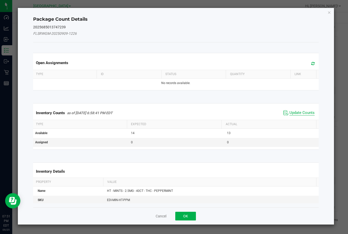
click at [297, 112] on span "Update Counts" at bounding box center [302, 112] width 25 height 5
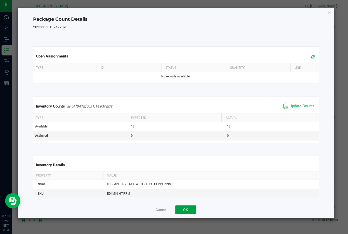
click at [186, 207] on button "OK" at bounding box center [186, 209] width 21 height 9
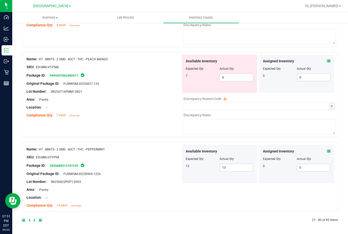
scroll to position [1652, 0]
click at [327, 61] on icon at bounding box center [329, 61] width 4 height 4
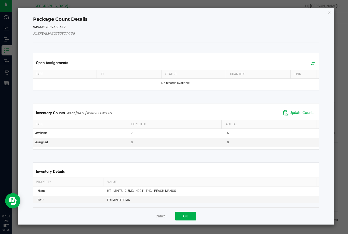
click at [296, 109] on span "Update Counts" at bounding box center [299, 113] width 34 height 8
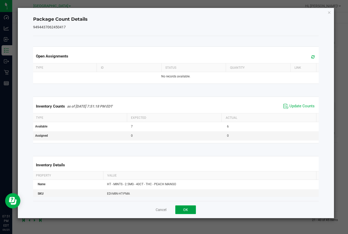
click at [194, 209] on button "OK" at bounding box center [186, 209] width 21 height 9
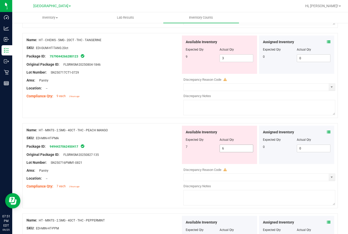
scroll to position [1575, 0]
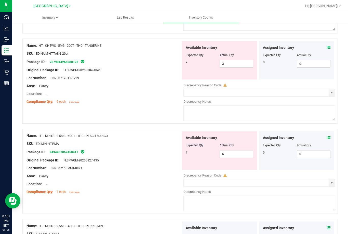
click at [327, 49] on icon at bounding box center [329, 48] width 4 height 4
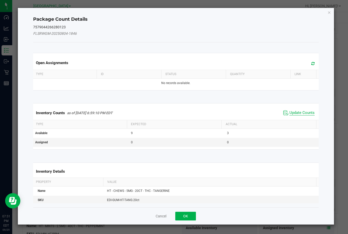
click at [298, 110] on span "Update Counts" at bounding box center [302, 112] width 25 height 5
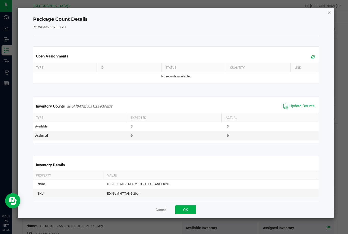
click at [330, 11] on icon "Close" at bounding box center [330, 12] width 4 height 6
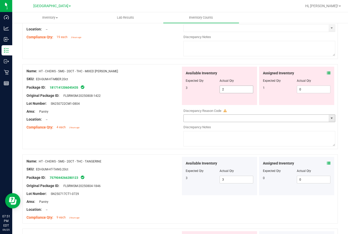
scroll to position [1448, 0]
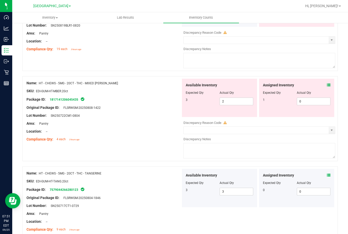
click at [327, 85] on icon at bounding box center [329, 85] width 4 height 4
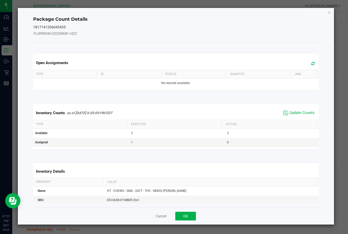
click at [297, 109] on div "Inventory Counts as of [DATE] 6:59:09 PM EDT Update Counts" at bounding box center [176, 113] width 288 height 14
click at [297, 110] on span "Update Counts" at bounding box center [299, 113] width 34 height 8
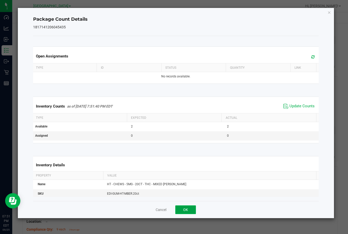
click at [194, 211] on button "OK" at bounding box center [186, 209] width 21 height 9
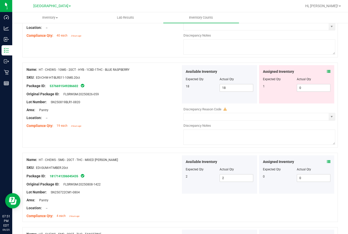
scroll to position [1346, 0]
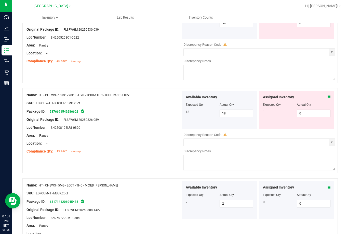
click at [327, 95] on div "Assigned Inventory Expected Qty Actual Qty 1 0 0" at bounding box center [296, 110] width 75 height 38
click at [327, 97] on icon at bounding box center [329, 97] width 4 height 4
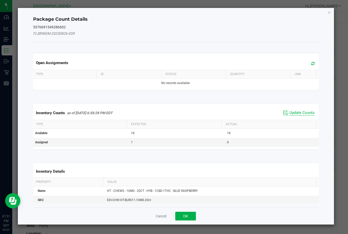
click at [295, 111] on span "Update Counts" at bounding box center [302, 112] width 25 height 5
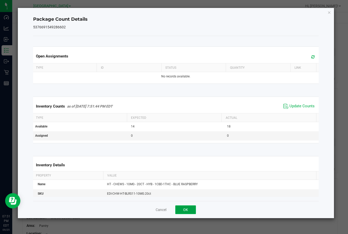
click at [191, 208] on button "OK" at bounding box center [186, 209] width 21 height 9
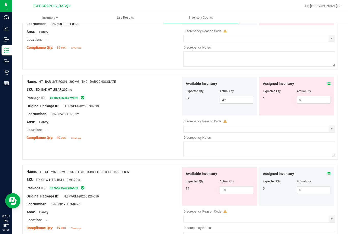
scroll to position [1244, 0]
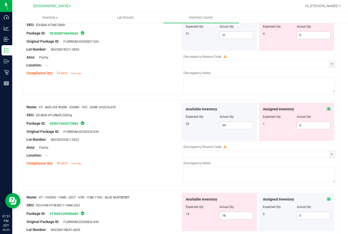
click at [327, 109] on icon at bounding box center [329, 109] width 4 height 4
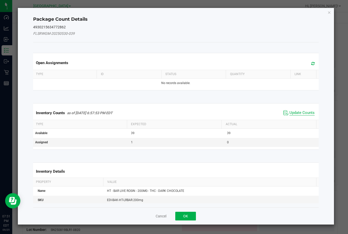
click at [302, 115] on span "Update Counts" at bounding box center [302, 112] width 25 height 5
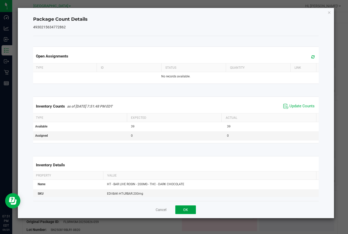
click at [188, 209] on button "OK" at bounding box center [186, 209] width 21 height 9
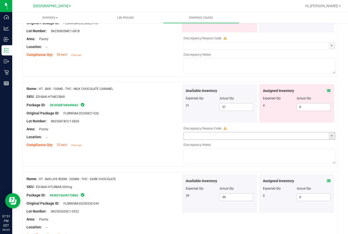
scroll to position [1167, 0]
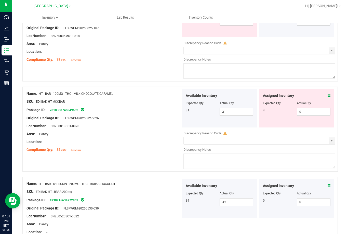
click at [327, 95] on icon at bounding box center [329, 96] width 4 height 4
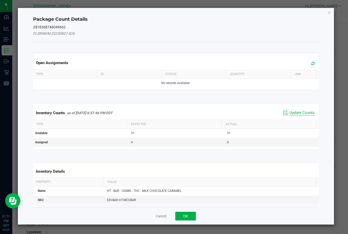
click at [297, 111] on span "Update Counts" at bounding box center [302, 112] width 25 height 5
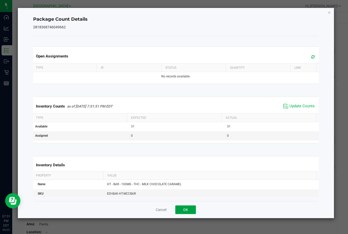
click at [196, 208] on button "OK" at bounding box center [186, 209] width 21 height 9
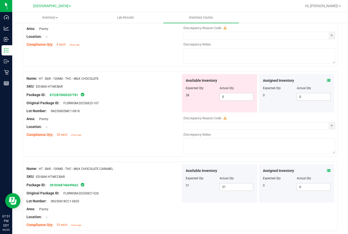
scroll to position [1065, 0]
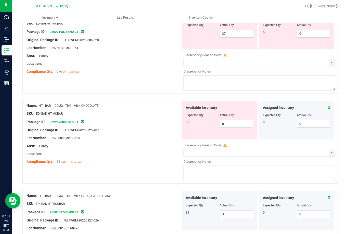
click at [327, 107] on icon at bounding box center [329, 108] width 4 height 4
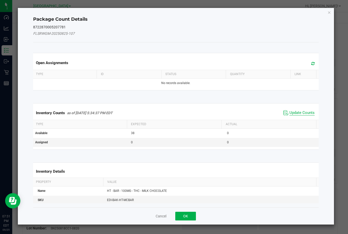
click at [298, 111] on span "Update Counts" at bounding box center [302, 112] width 25 height 5
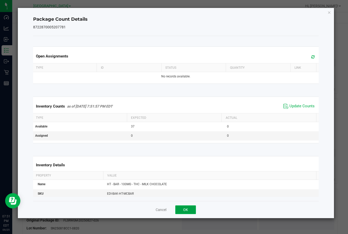
click at [192, 211] on button "OK" at bounding box center [186, 209] width 21 height 9
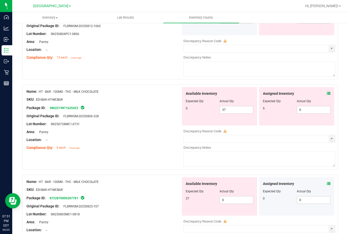
scroll to position [989, 0]
click at [231, 197] on span "0 0" at bounding box center [237, 200] width 34 height 8
click at [231, 197] on input "0" at bounding box center [236, 200] width 33 height 7
type input "37"
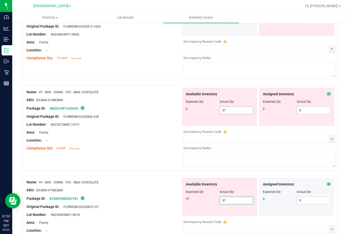
click at [236, 110] on span "37 37" at bounding box center [237, 110] width 34 height 8
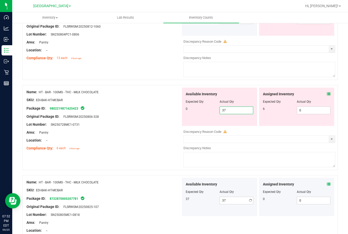
click at [236, 110] on input "37" at bounding box center [236, 110] width 33 height 7
type input "0"
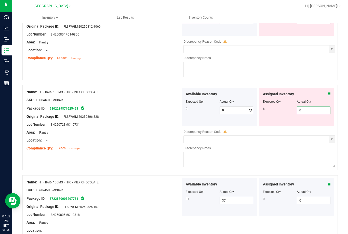
click at [301, 111] on span "0 0" at bounding box center [314, 110] width 34 height 8
click at [301, 111] on input "0" at bounding box center [313, 110] width 33 height 7
click at [322, 94] on div "Assigned Inventory" at bounding box center [297, 93] width 68 height 5
click at [327, 94] on icon at bounding box center [329, 94] width 4 height 4
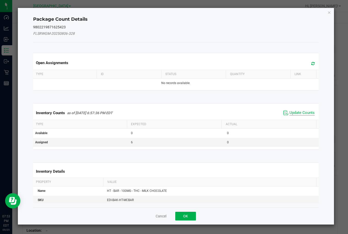
click at [301, 111] on span "Update Counts" at bounding box center [302, 112] width 25 height 5
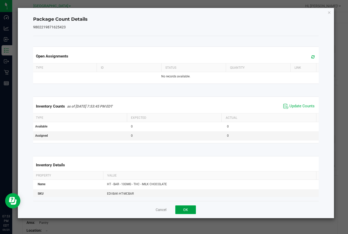
click at [195, 207] on button "OK" at bounding box center [186, 209] width 21 height 9
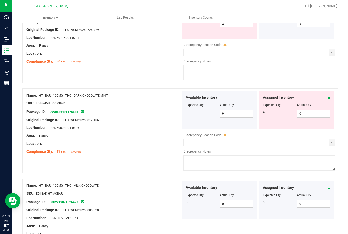
scroll to position [887, 0]
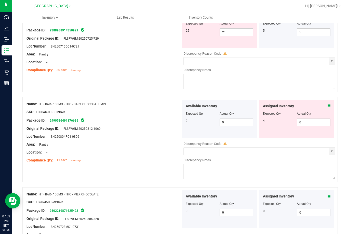
click at [327, 106] on icon at bounding box center [329, 106] width 4 height 4
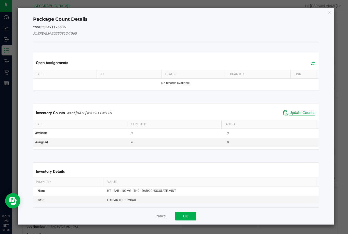
click at [303, 112] on span "Update Counts" at bounding box center [302, 112] width 25 height 5
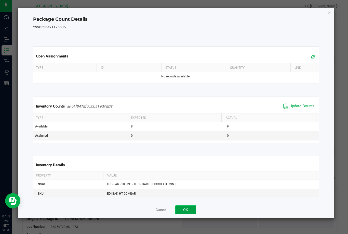
click at [192, 208] on button "OK" at bounding box center [186, 209] width 21 height 9
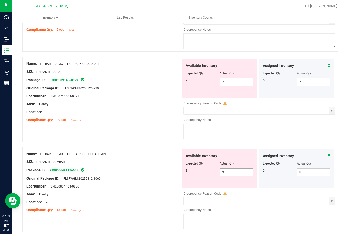
scroll to position [835, 0]
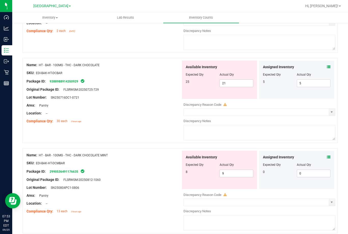
click at [327, 66] on icon at bounding box center [329, 67] width 4 height 4
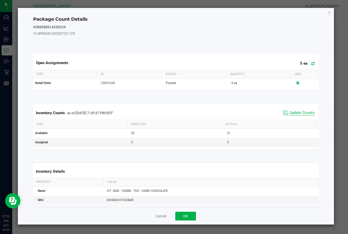
click at [295, 111] on span "Update Counts" at bounding box center [302, 112] width 25 height 5
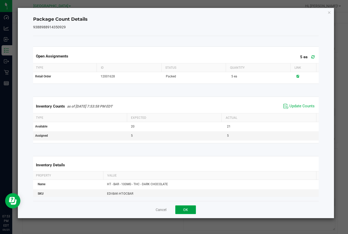
click at [193, 208] on button "OK" at bounding box center [186, 209] width 21 height 9
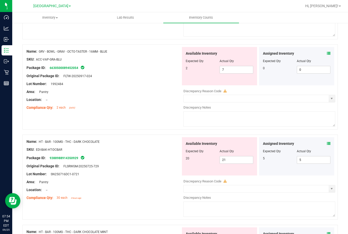
scroll to position [733, 0]
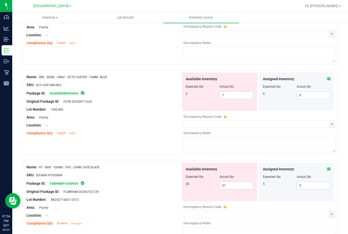
click at [327, 78] on icon at bounding box center [329, 79] width 4 height 4
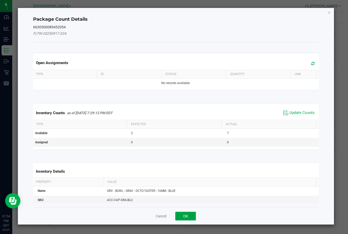
click at [183, 217] on button "OK" at bounding box center [186, 215] width 21 height 9
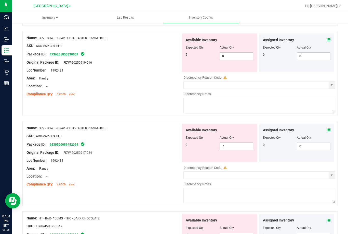
scroll to position [657, 0]
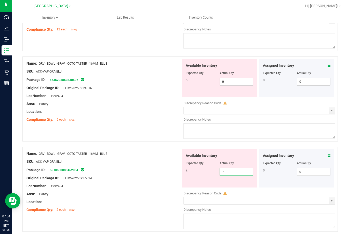
click at [229, 169] on span "7 7" at bounding box center [237, 172] width 34 height 8
click at [229, 169] on input "7" at bounding box center [236, 171] width 33 height 7
type input "2"
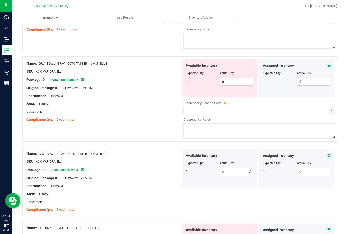
click at [169, 122] on div "Name: GRV - BOWL - GRAV - OCTO-TASTER - 16MM - BLUE SKU: ACC-VAP-GRA-BLU Packag…" at bounding box center [104, 91] width 155 height 65
click at [224, 82] on span "0 0" at bounding box center [237, 82] width 34 height 8
click at [224, 82] on input "0" at bounding box center [236, 81] width 33 height 7
type input "5"
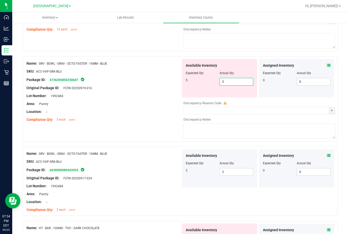
click at [173, 94] on div "Lot Number: 1992484" at bounding box center [104, 95] width 155 height 5
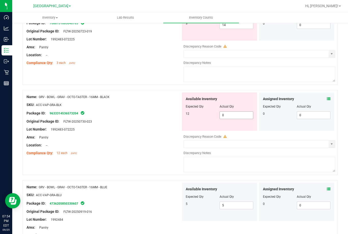
scroll to position [504, 0]
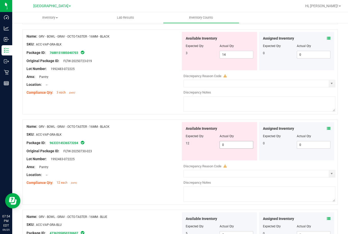
click at [231, 145] on span "0 0" at bounding box center [237, 145] width 34 height 8
click at [231, 145] on input "0" at bounding box center [236, 144] width 33 height 7
type input "12"
click at [227, 56] on span "14 14" at bounding box center [237, 55] width 34 height 8
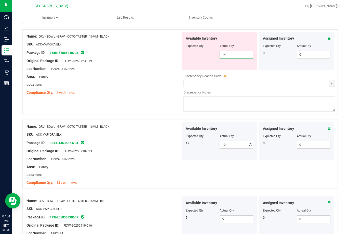
click at [227, 56] on input "14" at bounding box center [236, 54] width 33 height 7
type input "3"
click at [161, 60] on div "Original Package ID: FLTW-20250723-019" at bounding box center [104, 60] width 155 height 5
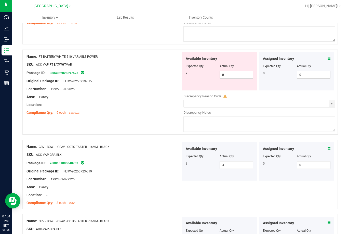
scroll to position [376, 0]
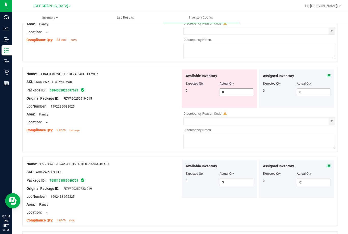
click at [228, 92] on span "0 0" at bounding box center [237, 92] width 34 height 8
click at [228, 92] on input "0" at bounding box center [236, 92] width 33 height 7
type input "9"
click at [135, 100] on div "Original Package ID: FLTW-20250919-015" at bounding box center [104, 98] width 155 height 5
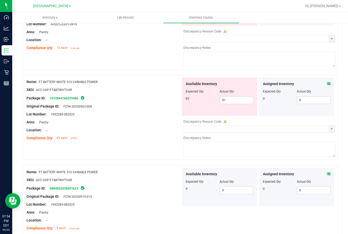
scroll to position [274, 0]
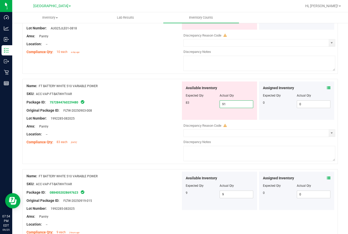
click at [230, 105] on span "91 91" at bounding box center [237, 104] width 34 height 8
click at [230, 105] on input "91" at bounding box center [236, 104] width 33 height 7
type input "83"
click at [163, 104] on div "Package ID: 7572844760229480" at bounding box center [104, 102] width 155 height 6
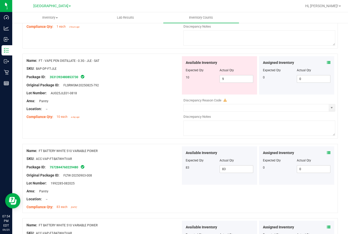
scroll to position [198, 0]
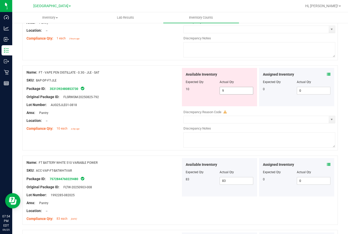
click at [225, 91] on span "9 9" at bounding box center [237, 91] width 34 height 8
click at [225, 91] on input "9" at bounding box center [236, 90] width 33 height 7
click at [327, 73] on icon at bounding box center [329, 74] width 4 height 4
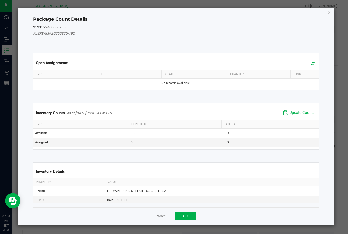
click at [296, 111] on span "Update Counts" at bounding box center [302, 112] width 25 height 5
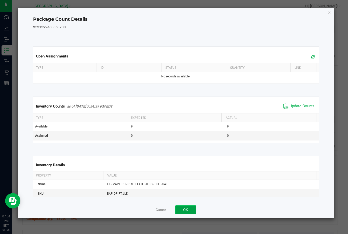
click at [193, 214] on button "OK" at bounding box center [186, 209] width 21 height 9
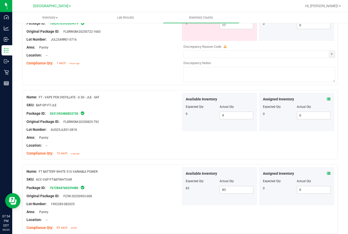
scroll to position [121, 0]
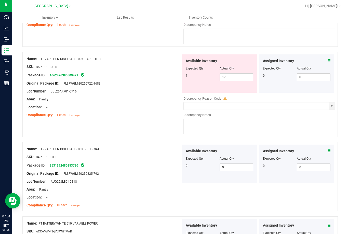
click at [327, 61] on icon at bounding box center [329, 61] width 4 height 4
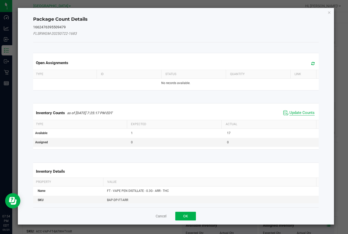
click at [292, 114] on span "Update Counts" at bounding box center [302, 112] width 25 height 5
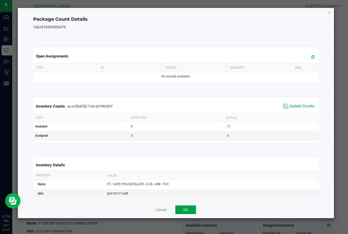
click at [187, 212] on button "OK" at bounding box center [186, 209] width 21 height 9
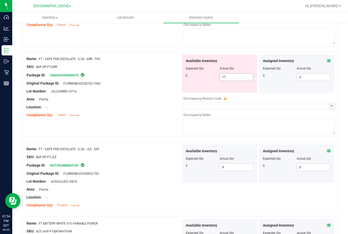
click at [227, 77] on span "17 17" at bounding box center [237, 77] width 34 height 8
click at [227, 77] on input "17" at bounding box center [236, 76] width 33 height 7
type input "0"
click at [155, 86] on div at bounding box center [104, 87] width 155 height 3
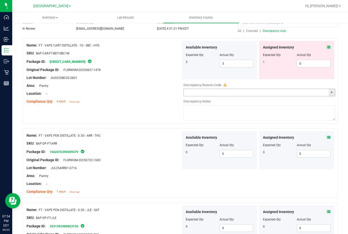
scroll to position [19, 0]
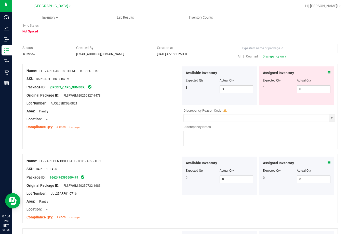
click at [327, 73] on icon at bounding box center [329, 73] width 4 height 4
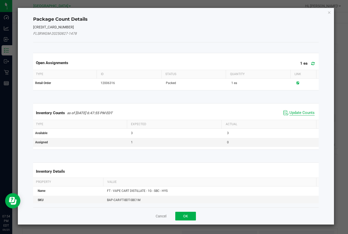
click at [298, 110] on span "Update Counts" at bounding box center [302, 112] width 25 height 5
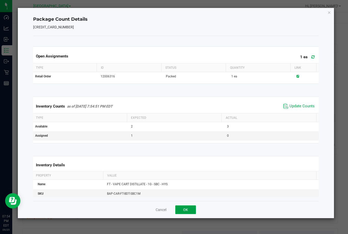
click at [183, 208] on button "OK" at bounding box center [186, 209] width 21 height 9
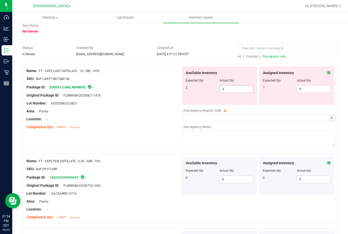
click at [224, 89] on span "3 3" at bounding box center [237, 89] width 34 height 8
click at [224, 89] on input "3" at bounding box center [236, 88] width 33 height 7
type input "2"
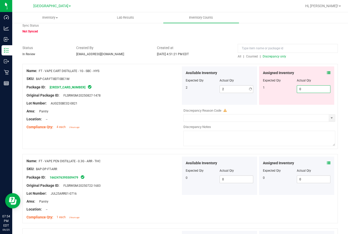
click at [306, 89] on span "0 0" at bounding box center [314, 89] width 34 height 8
click at [306, 89] on input "0" at bounding box center [313, 88] width 33 height 7
type input "1"
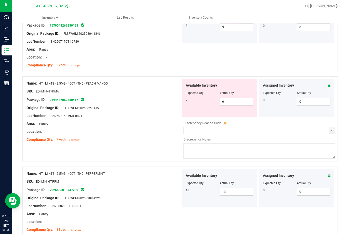
scroll to position [1415, 0]
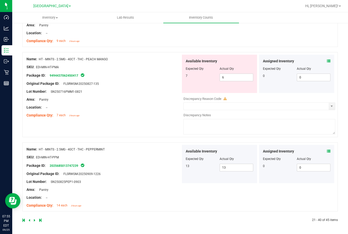
click at [30, 219] on link at bounding box center [30, 220] width 2 height 4
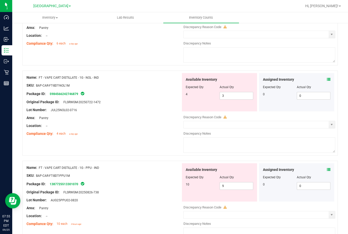
scroll to position [1668, 0]
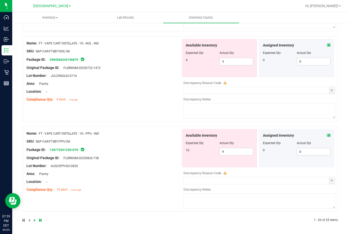
click at [327, 134] on icon at bounding box center [329, 135] width 4 height 4
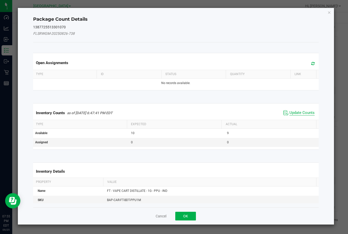
click at [295, 111] on span "Update Counts" at bounding box center [302, 112] width 25 height 5
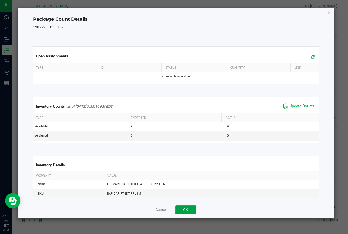
click at [190, 207] on button "OK" at bounding box center [186, 209] width 21 height 9
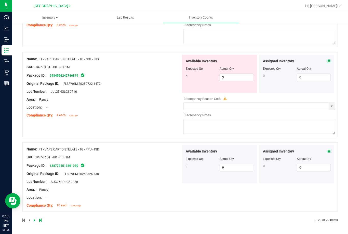
scroll to position [1652, 0]
click at [327, 61] on icon at bounding box center [329, 61] width 4 height 4
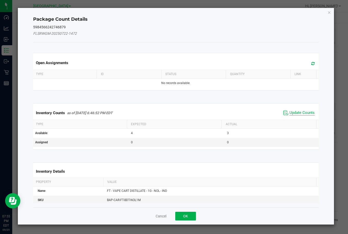
click at [300, 113] on span "Update Counts" at bounding box center [302, 112] width 25 height 5
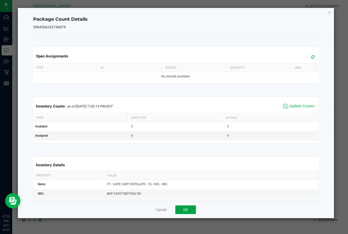
click at [183, 208] on button "OK" at bounding box center [186, 209] width 21 height 9
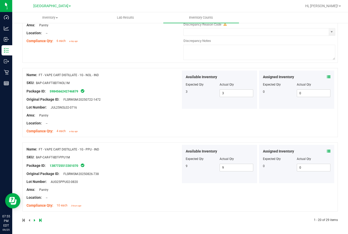
scroll to position [1559, 0]
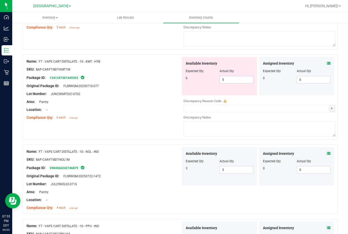
click at [327, 65] on icon at bounding box center [329, 63] width 4 height 4
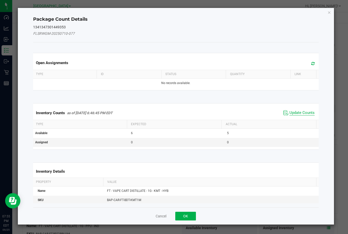
click at [304, 111] on span "Update Counts" at bounding box center [302, 112] width 25 height 5
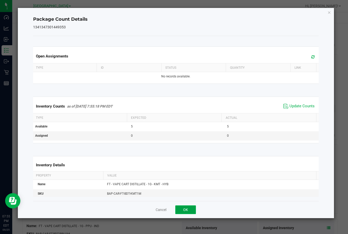
click at [190, 208] on button "OK" at bounding box center [186, 209] width 21 height 9
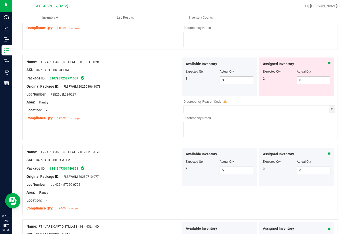
scroll to position [1457, 0]
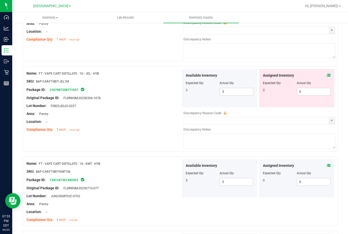
click at [327, 76] on icon at bounding box center [329, 75] width 4 height 4
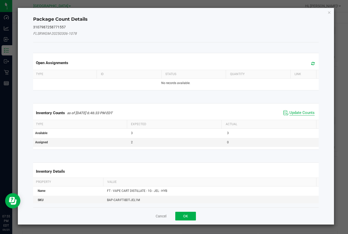
click at [296, 112] on span "Update Counts" at bounding box center [302, 112] width 25 height 5
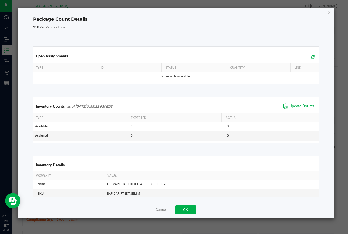
click at [186, 216] on div "Cancel OK" at bounding box center [176, 209] width 286 height 17
click at [188, 210] on button "OK" at bounding box center [186, 209] width 21 height 9
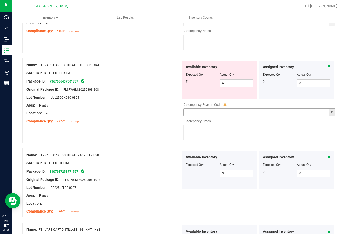
scroll to position [1355, 0]
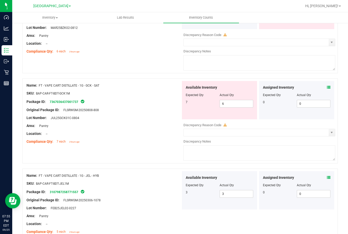
click at [327, 88] on icon at bounding box center [329, 87] width 4 height 4
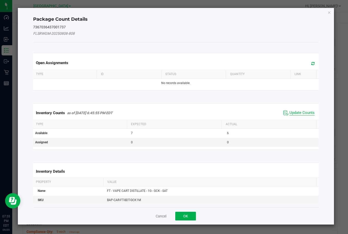
click at [302, 112] on span "Update Counts" at bounding box center [302, 112] width 25 height 5
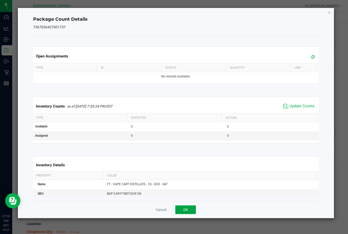
click at [188, 208] on button "OK" at bounding box center [186, 209] width 21 height 9
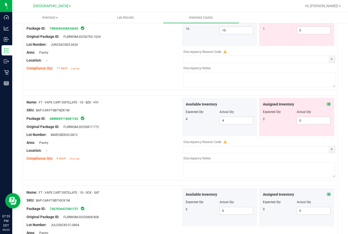
scroll to position [1228, 0]
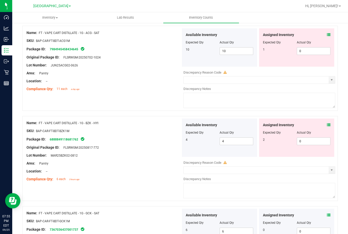
click at [327, 126] on icon at bounding box center [329, 125] width 4 height 4
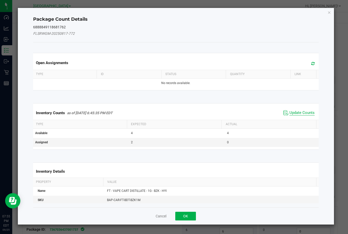
click at [298, 113] on span "Update Counts" at bounding box center [302, 112] width 25 height 5
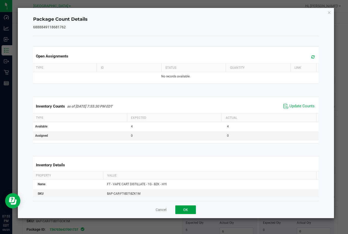
click at [192, 205] on button "OK" at bounding box center [186, 209] width 21 height 9
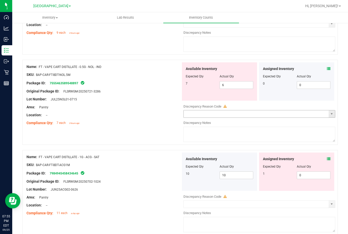
scroll to position [1100, 0]
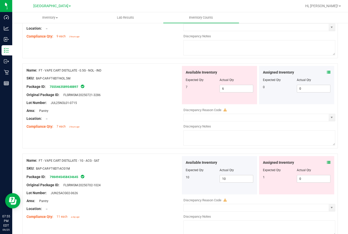
click at [327, 163] on icon at bounding box center [329, 162] width 4 height 4
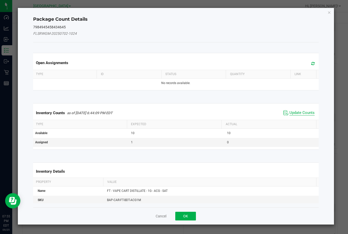
click at [290, 114] on span "Update Counts" at bounding box center [302, 112] width 25 height 5
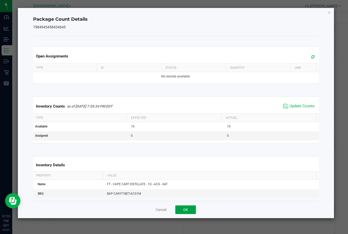
click at [186, 206] on button "OK" at bounding box center [186, 209] width 21 height 9
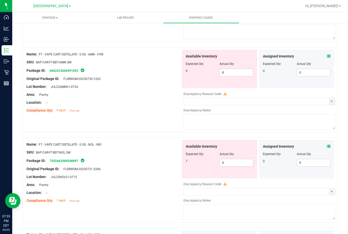
scroll to position [1024, 0]
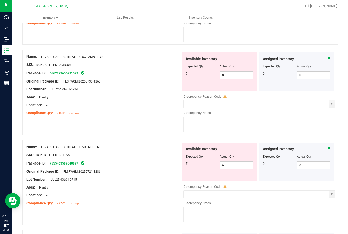
click at [327, 150] on icon at bounding box center [329, 149] width 4 height 4
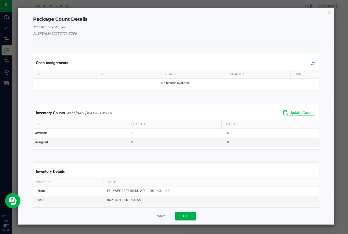
click at [300, 111] on span "Update Counts" at bounding box center [302, 112] width 25 height 5
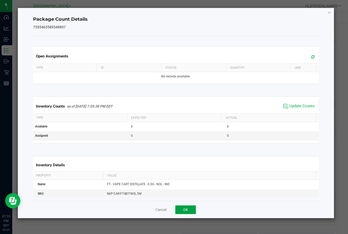
click at [191, 211] on button "OK" at bounding box center [186, 209] width 21 height 9
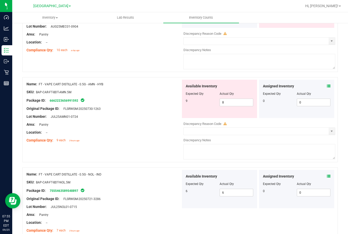
scroll to position [947, 0]
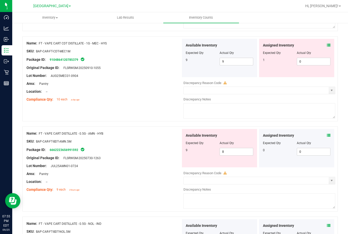
click at [327, 136] on icon at bounding box center [329, 135] width 4 height 4
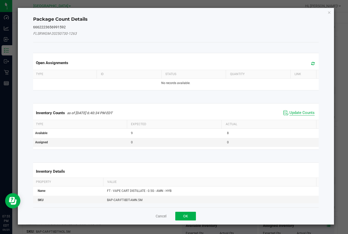
click at [300, 112] on span "Update Counts" at bounding box center [302, 112] width 25 height 5
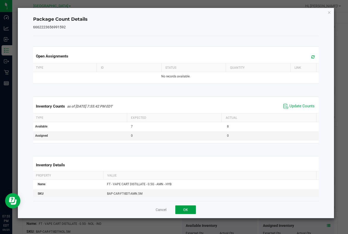
click at [186, 206] on button "OK" at bounding box center [186, 209] width 21 height 9
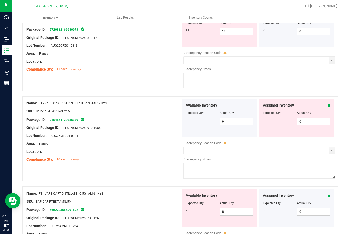
scroll to position [871, 0]
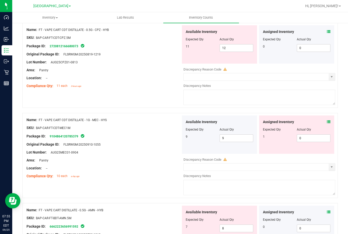
click at [323, 123] on div "Assigned Inventory" at bounding box center [297, 121] width 68 height 5
click at [327, 123] on icon at bounding box center [329, 122] width 4 height 4
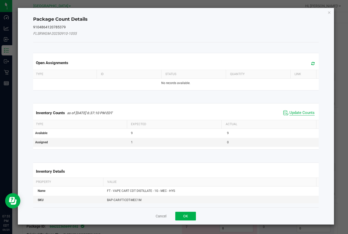
click at [294, 113] on span "Update Counts" at bounding box center [302, 112] width 25 height 5
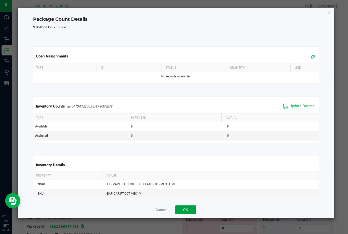
click at [188, 209] on button "OK" at bounding box center [186, 209] width 21 height 9
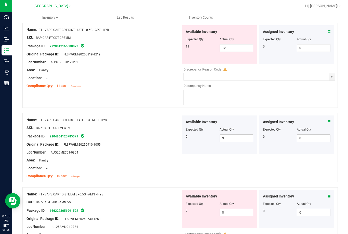
scroll to position [794, 0]
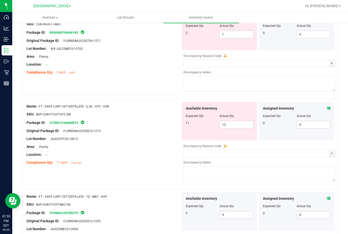
click at [327, 107] on icon at bounding box center [329, 108] width 4 height 4
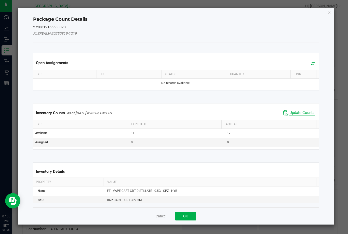
click at [297, 110] on span "Update Counts" at bounding box center [302, 112] width 25 height 5
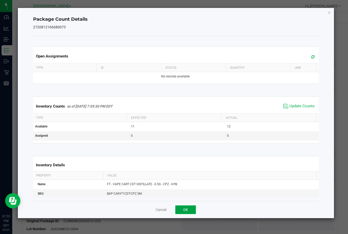
click at [188, 207] on button "OK" at bounding box center [186, 209] width 21 height 9
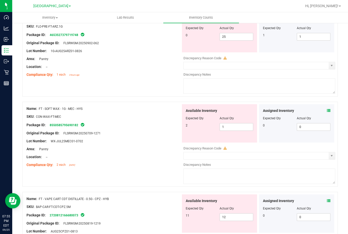
scroll to position [692, 0]
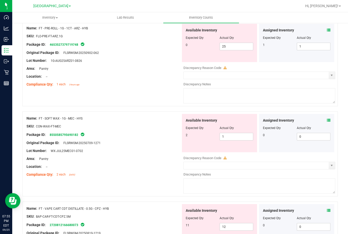
click at [327, 120] on icon at bounding box center [329, 120] width 4 height 4
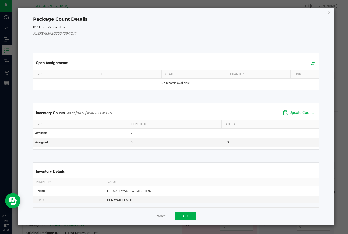
click at [298, 111] on span "Update Counts" at bounding box center [302, 112] width 25 height 5
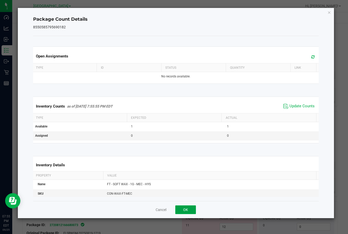
click at [186, 209] on button "OK" at bounding box center [186, 209] width 21 height 9
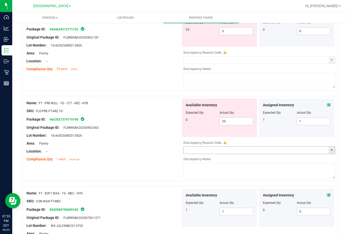
scroll to position [616, 0]
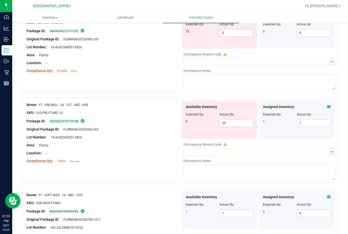
click at [327, 106] on icon at bounding box center [329, 107] width 4 height 4
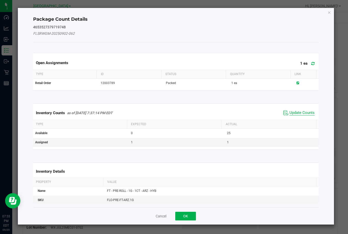
click at [291, 113] on span "Update Counts" at bounding box center [302, 112] width 25 height 5
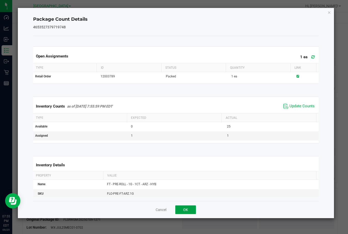
drag, startPoint x: 187, startPoint y: 210, endPoint x: 192, endPoint y: 209, distance: 4.9
click at [188, 210] on button "OK" at bounding box center [186, 209] width 21 height 9
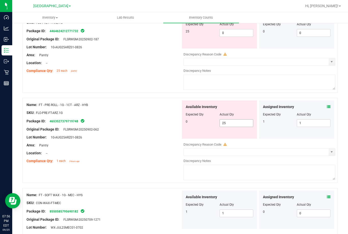
click at [230, 123] on span "25 25" at bounding box center [237, 123] width 34 height 8
click at [230, 123] on input "25" at bounding box center [236, 122] width 33 height 7
type input "0"
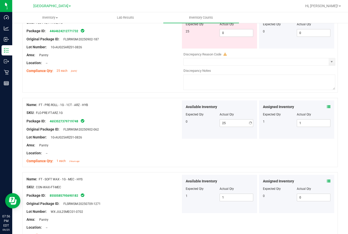
type input "0"
click at [155, 123] on div "Package ID: 4653527379719748" at bounding box center [104, 121] width 155 height 6
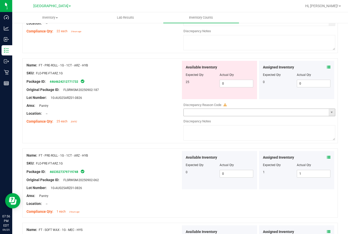
scroll to position [565, 0]
click at [223, 85] on span "0 0" at bounding box center [237, 84] width 34 height 8
click at [223, 85] on input "0" at bounding box center [236, 83] width 33 height 7
type input "25"
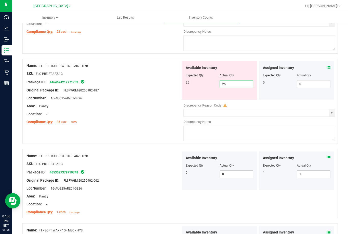
click at [143, 90] on div "Original Package ID: FLSRWGM-20250902-187" at bounding box center [104, 90] width 155 height 5
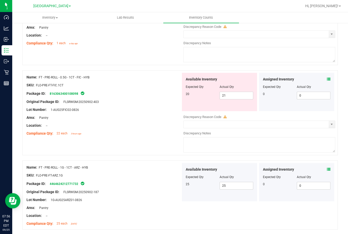
scroll to position [463, 0]
click at [327, 79] on icon at bounding box center [329, 80] width 4 height 4
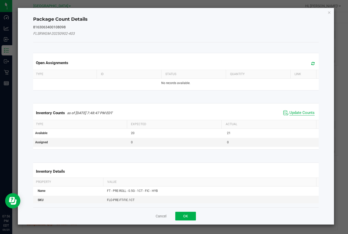
click at [295, 113] on span "Update Counts" at bounding box center [302, 112] width 25 height 5
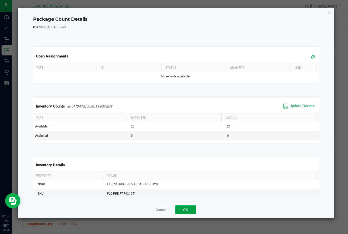
click at [184, 207] on button "OK" at bounding box center [186, 209] width 21 height 9
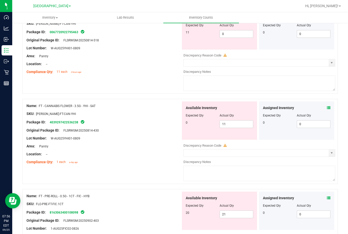
scroll to position [335, 0]
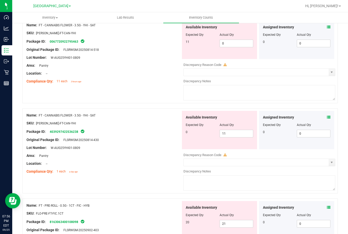
click at [327, 116] on icon at bounding box center [329, 117] width 4 height 4
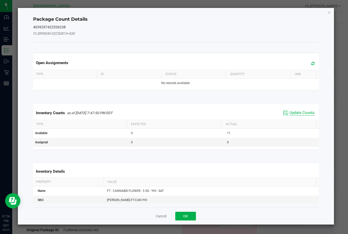
click at [293, 114] on span "Update Counts" at bounding box center [302, 112] width 25 height 5
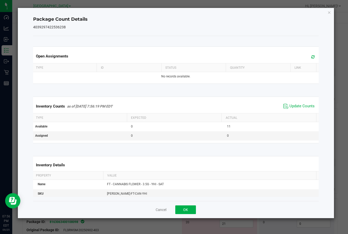
click at [197, 206] on div "Cancel OK" at bounding box center [176, 209] width 286 height 17
click at [192, 209] on button "OK" at bounding box center [186, 209] width 21 height 9
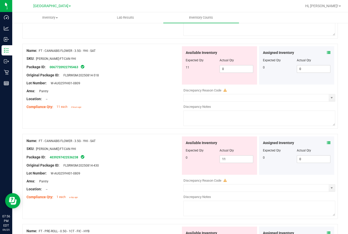
scroll to position [284, 0]
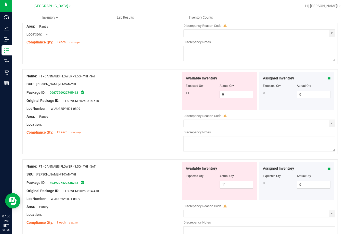
click at [227, 98] on span "0 0" at bounding box center [237, 95] width 34 height 8
click at [227, 98] on input "0" at bounding box center [236, 94] width 33 height 7
type input "11"
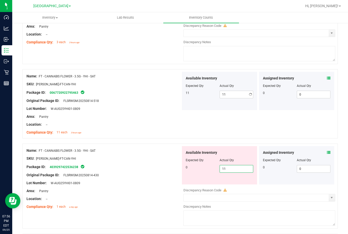
click at [232, 183] on div "Available Inventory Expected Qty Actual Qty 0 11 11" at bounding box center [219, 165] width 75 height 38
click at [227, 170] on span "11 11" at bounding box center [237, 169] width 34 height 8
click at [227, 170] on input "11" at bounding box center [236, 168] width 33 height 7
type input "0"
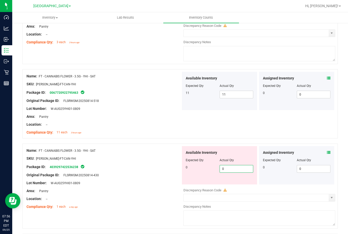
type input "0"
click at [158, 166] on div "Package ID: 4039297422536238" at bounding box center [104, 167] width 155 height 6
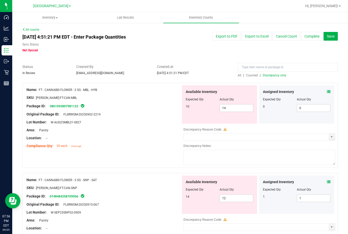
scroll to position [0, 0]
click at [327, 91] on icon at bounding box center [329, 92] width 4 height 4
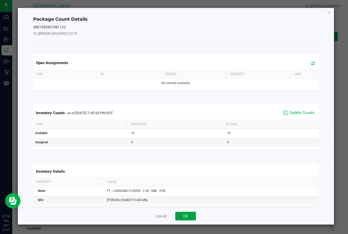
click at [188, 215] on button "OK" at bounding box center [186, 215] width 21 height 9
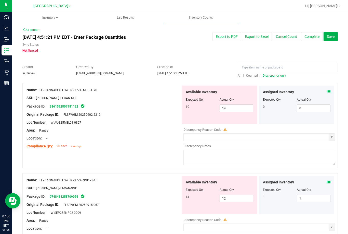
click at [169, 129] on div "Area: Pantry" at bounding box center [104, 130] width 155 height 5
click at [267, 75] on span "Discrepancy only" at bounding box center [274, 76] width 23 height 4
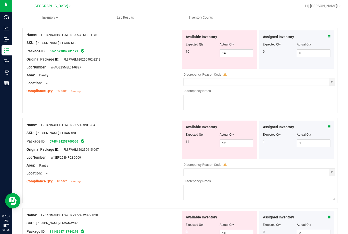
scroll to position [54, 0]
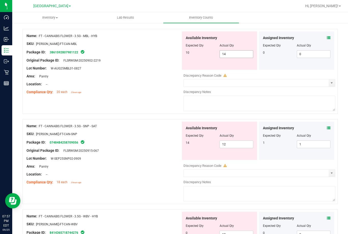
click at [226, 54] on span "14 14" at bounding box center [237, 54] width 34 height 8
click at [226, 54] on input "14" at bounding box center [236, 54] width 33 height 7
type input "10"
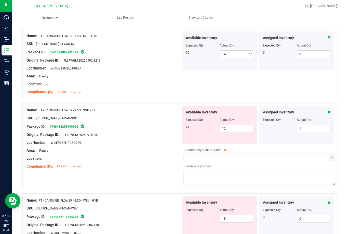
type input "10"
click at [161, 131] on div "Name: FT - CANNABIS FLOWER - 3.5G - SNP - SAT SKU: [PERSON_NAME]-FT-CAN-SNP Pac…" at bounding box center [104, 138] width 155 height 65
click at [234, 124] on span "12 12" at bounding box center [237, 128] width 34 height 8
click at [327, 111] on icon at bounding box center [329, 112] width 4 height 4
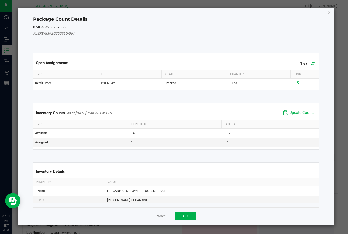
click at [301, 110] on span "Update Counts" at bounding box center [302, 112] width 25 height 5
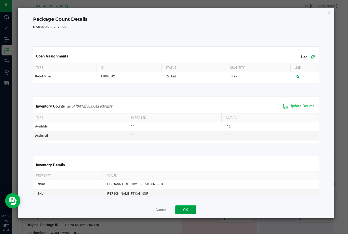
click at [180, 211] on button "OK" at bounding box center [186, 209] width 21 height 9
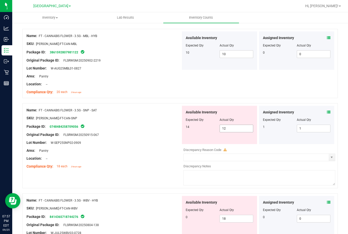
click at [226, 127] on span "12 12" at bounding box center [237, 128] width 34 height 8
click at [0, 0] on input "12" at bounding box center [0, 0] width 0 height 0
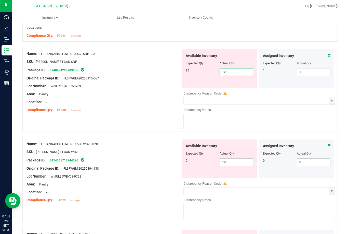
scroll to position [105, 0]
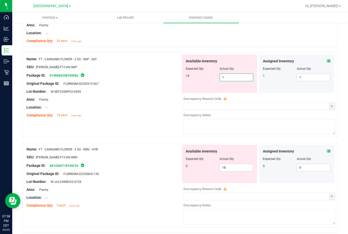
type input "14"
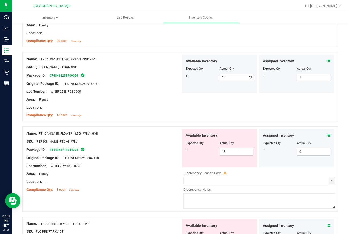
click at [146, 111] on div at bounding box center [104, 111] width 155 height 3
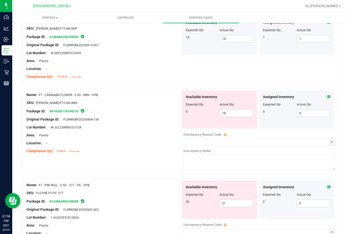
scroll to position [156, 0]
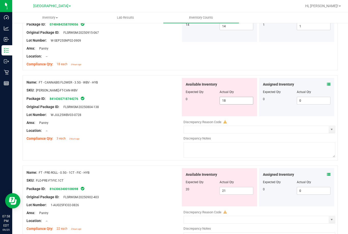
click at [232, 103] on span "18 18" at bounding box center [237, 101] width 34 height 8
click at [232, 103] on input "18" at bounding box center [236, 100] width 33 height 7
type input "0"
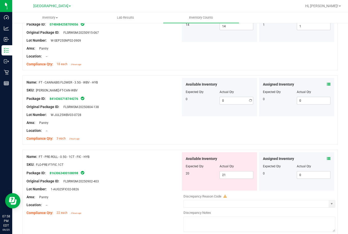
click at [162, 109] on div at bounding box center [104, 110] width 155 height 3
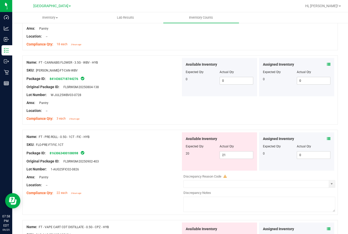
scroll to position [207, 0]
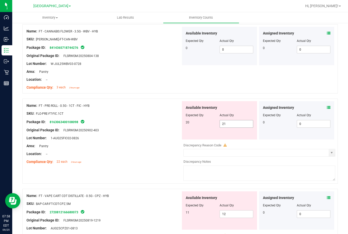
click at [234, 127] on span "21 21" at bounding box center [237, 124] width 34 height 8
click at [234, 127] on input "21" at bounding box center [236, 123] width 33 height 7
click at [327, 107] on icon at bounding box center [329, 108] width 4 height 4
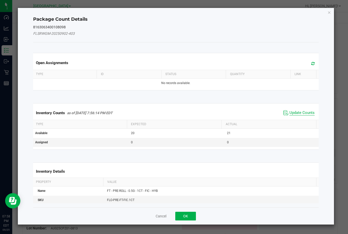
click at [302, 111] on span "Update Counts" at bounding box center [302, 112] width 25 height 5
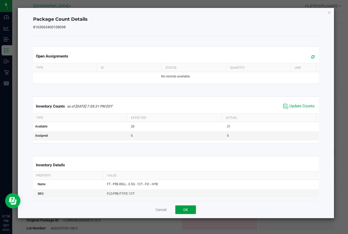
click at [189, 209] on button "OK" at bounding box center [186, 209] width 21 height 9
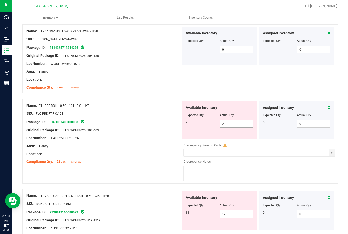
click at [232, 122] on span "21 21" at bounding box center [237, 124] width 34 height 8
click at [232, 122] on input "21" at bounding box center [236, 123] width 33 height 7
type input "20"
click at [153, 139] on div "Lot Number: 1-AUG25FIC02-0826" at bounding box center [104, 137] width 155 height 5
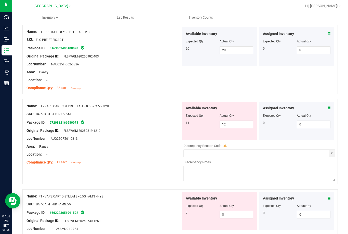
scroll to position [284, 0]
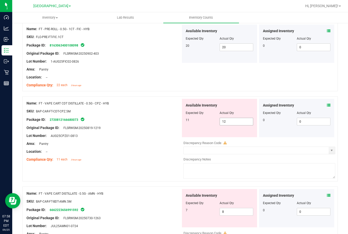
click at [234, 122] on span "12 12" at bounding box center [237, 122] width 34 height 8
click at [234, 122] on input "12" at bounding box center [236, 121] width 33 height 7
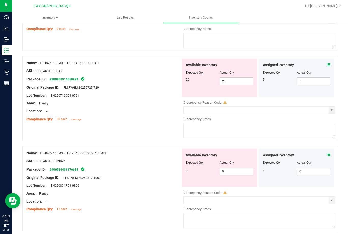
scroll to position [513, 0]
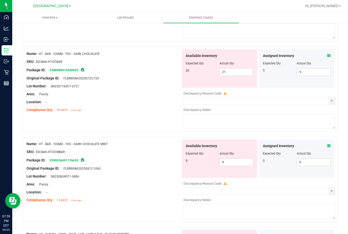
click at [327, 143] on span at bounding box center [329, 145] width 4 height 5
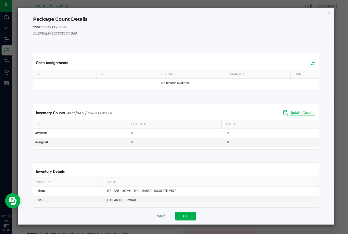
click at [297, 113] on span "Update Counts" at bounding box center [302, 112] width 25 height 5
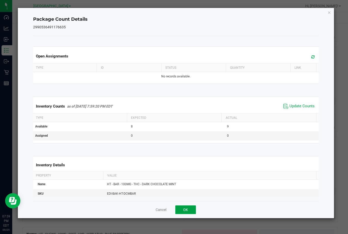
click at [190, 210] on button "OK" at bounding box center [186, 209] width 21 height 9
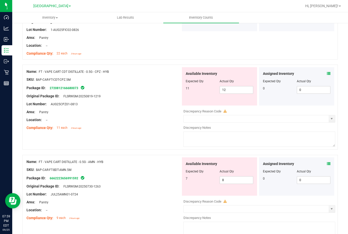
scroll to position [309, 0]
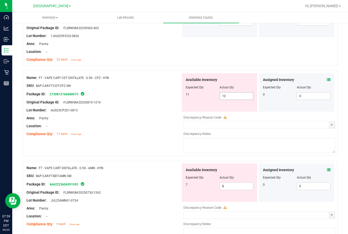
click at [229, 95] on span "12 12" at bounding box center [237, 96] width 34 height 8
click at [229, 95] on input "12" at bounding box center [236, 95] width 33 height 7
type input "11"
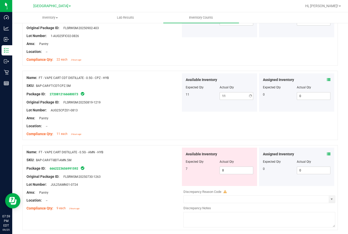
click at [149, 110] on div "Lot Number: AUG25CPZ01-0813" at bounding box center [104, 109] width 155 height 5
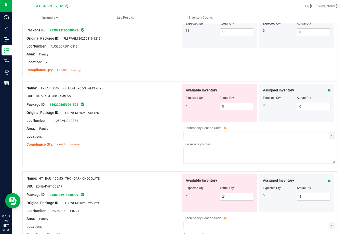
scroll to position [386, 0]
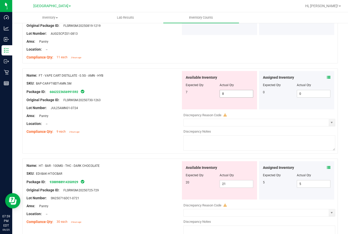
click at [231, 92] on span "8 8" at bounding box center [237, 94] width 34 height 8
click at [230, 92] on input "8" at bounding box center [236, 93] width 33 height 7
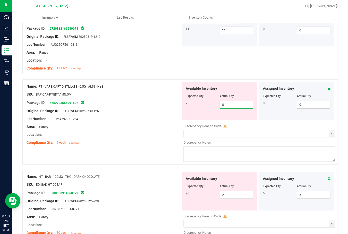
scroll to position [383, 0]
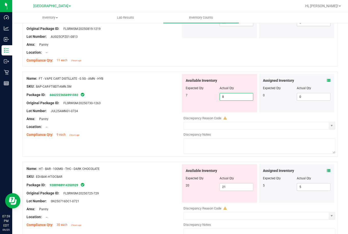
type input "7"
click at [168, 116] on div "Area: Pantry" at bounding box center [104, 118] width 155 height 5
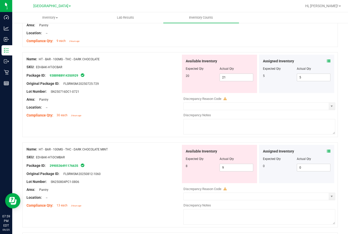
scroll to position [485, 0]
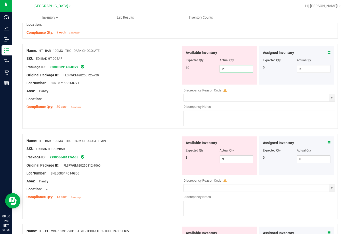
click at [242, 67] on span "21 21" at bounding box center [237, 69] width 34 height 8
click at [242, 67] on input "21" at bounding box center [236, 68] width 33 height 7
type input "5"
type input "20"
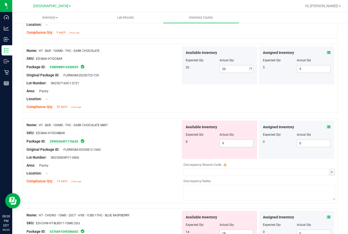
click at [169, 64] on div "Package ID: 9388988914350929" at bounding box center [104, 67] width 155 height 6
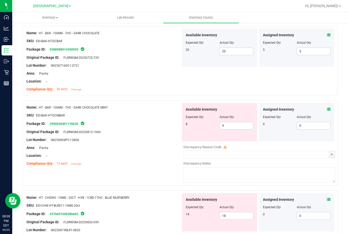
scroll to position [510, 0]
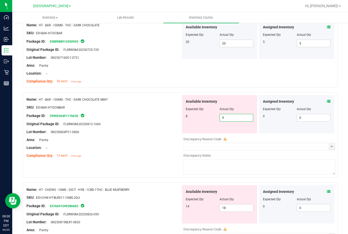
click at [226, 115] on span "9 9" at bounding box center [237, 118] width 34 height 8
click at [226, 115] on input "9" at bounding box center [236, 117] width 33 height 7
type input "8"
click at [151, 123] on div "Original Package ID: FLSRWGM-20250812-1060" at bounding box center [104, 123] width 155 height 5
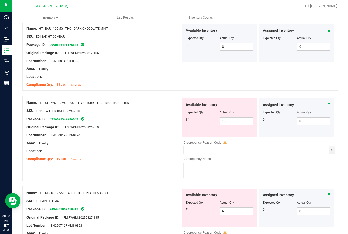
scroll to position [587, 0]
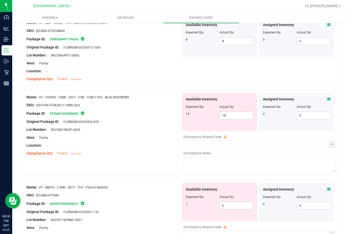
click at [322, 100] on div "Assigned Inventory" at bounding box center [297, 98] width 68 height 5
click at [327, 99] on icon at bounding box center [329, 99] width 4 height 4
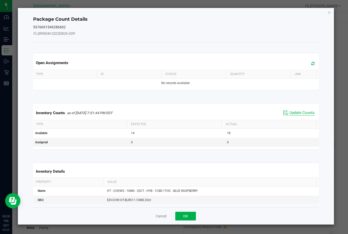
click at [293, 113] on span "Update Counts" at bounding box center [302, 112] width 25 height 5
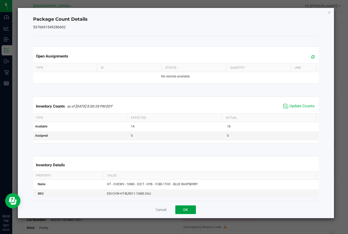
click at [182, 210] on button "OK" at bounding box center [186, 209] width 21 height 9
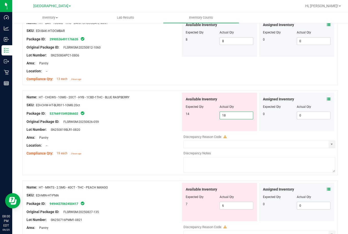
click at [224, 115] on span "18 18" at bounding box center [237, 115] width 34 height 8
click at [224, 115] on input "18" at bounding box center [236, 115] width 33 height 7
type input "14"
click at [163, 200] on div "Name: HT - MINTS - 2.5MG - 40CT - THC - PEACH MANGO SKU: EDI-MIN-HT-PMA Package…" at bounding box center [104, 215] width 155 height 65
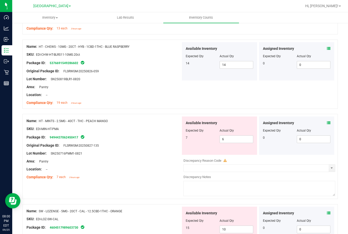
scroll to position [638, 0]
click at [328, 121] on div "Assigned Inventory Expected Qty Actual Qty 0 0 0" at bounding box center [296, 135] width 75 height 38
click at [327, 121] on icon at bounding box center [329, 122] width 4 height 4
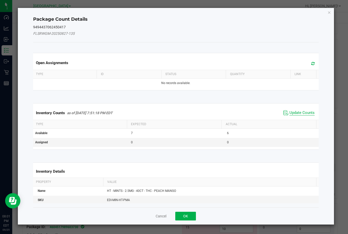
click at [306, 114] on span "Update Counts" at bounding box center [302, 112] width 25 height 5
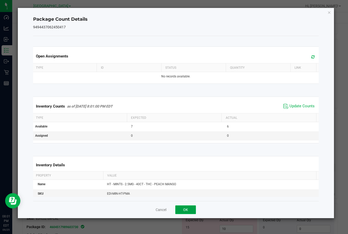
click at [196, 210] on button "OK" at bounding box center [186, 209] width 21 height 9
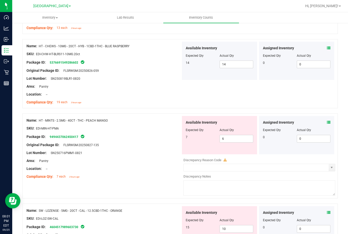
click at [238, 192] on textarea at bounding box center [260, 187] width 152 height 15
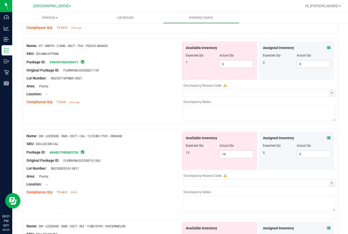
scroll to position [714, 0]
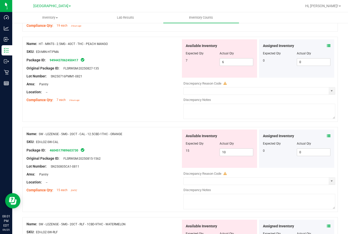
click at [327, 136] on icon at bounding box center [329, 136] width 4 height 4
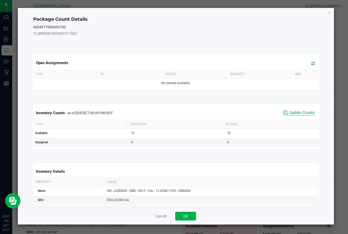
click at [302, 113] on span "Update Counts" at bounding box center [302, 112] width 25 height 5
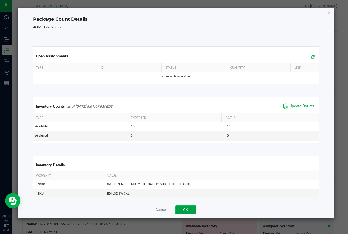
click at [183, 210] on button "OK" at bounding box center [186, 209] width 21 height 9
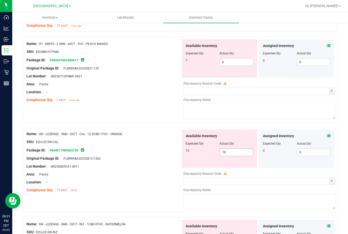
click at [230, 152] on span "10 10" at bounding box center [237, 152] width 34 height 8
click at [230, 152] on input "10" at bounding box center [236, 151] width 33 height 7
type input "15"
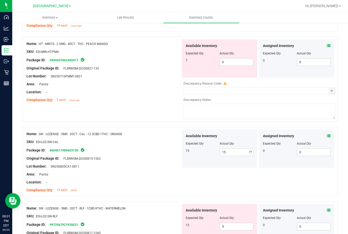
click at [151, 156] on div "Original Package ID: FLSRWGM-20250815-1562" at bounding box center [104, 158] width 155 height 5
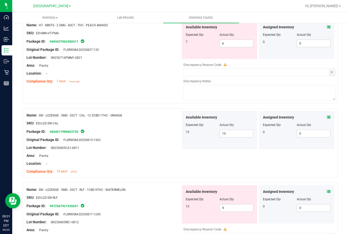
scroll to position [663, 0]
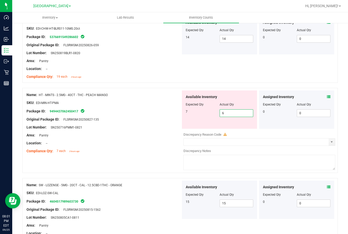
click at [226, 113] on span "6 6" at bounding box center [237, 113] width 34 height 8
click at [226, 113] on input "6" at bounding box center [236, 112] width 33 height 7
type input "7"
click at [175, 118] on div "Original Package ID: FLSRWGM-20250827-135" at bounding box center [104, 119] width 155 height 5
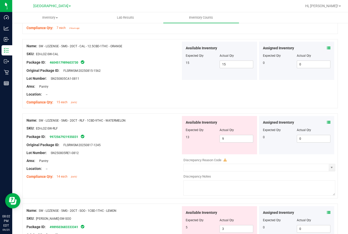
scroll to position [791, 0]
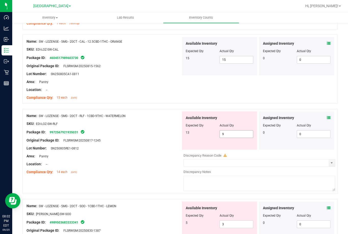
click at [230, 134] on span "9 9" at bounding box center [237, 134] width 34 height 8
click at [230, 134] on input "9" at bounding box center [236, 133] width 33 height 7
type input "13"
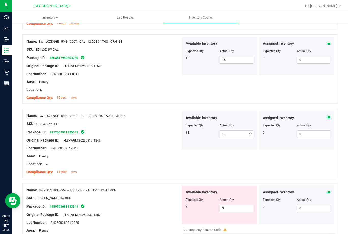
drag, startPoint x: 157, startPoint y: 141, endPoint x: 163, endPoint y: 144, distance: 6.7
click at [157, 141] on div "Original Package ID: FLSRWGM-20250817-1245" at bounding box center [104, 140] width 155 height 5
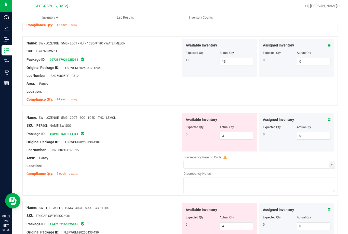
scroll to position [867, 0]
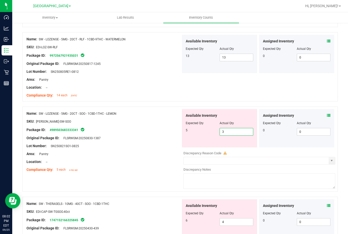
click at [230, 132] on span "3 3" at bounding box center [237, 132] width 34 height 8
click at [230, 132] on input "3" at bounding box center [236, 131] width 33 height 7
type input "5"
click at [163, 136] on div "Original Package ID: FLSRWGM-20250830-1387" at bounding box center [104, 137] width 155 height 5
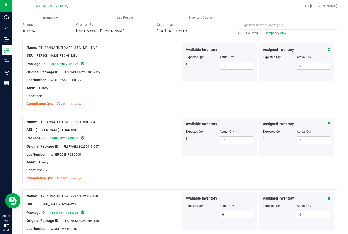
scroll to position [0, 0]
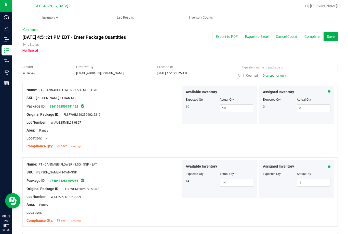
click at [267, 74] on span "Discrepancy only" at bounding box center [274, 76] width 23 height 4
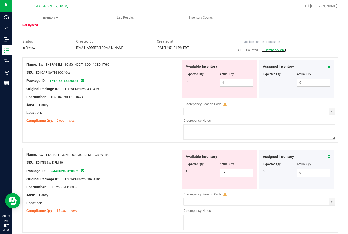
scroll to position [47, 0]
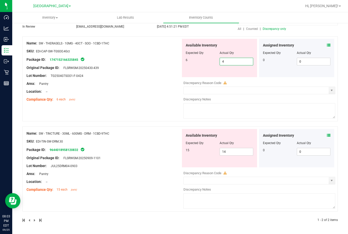
click at [223, 63] on span "4 4" at bounding box center [237, 62] width 34 height 8
click at [223, 63] on input "4" at bounding box center [236, 61] width 33 height 7
type input "6"
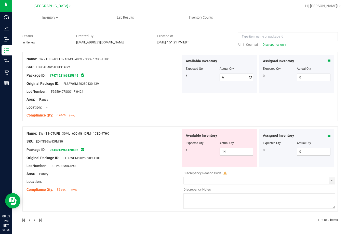
click at [138, 97] on div "Name: SW - THERAGELS - 10MG - 40CT - SOO - 1CBD-1THC SKU: EDI-CAP-SW-TGSOO.40ct…" at bounding box center [104, 87] width 155 height 65
click at [232, 153] on span "14 14" at bounding box center [237, 152] width 34 height 8
click at [232, 153] on input "14" at bounding box center [236, 151] width 33 height 7
type input "15"
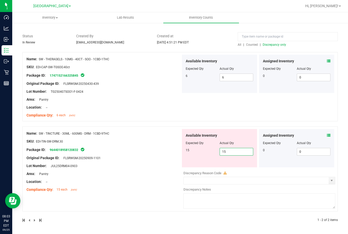
type input "15"
click at [121, 105] on div "Name: SW - THERAGELS - 10MG - 40CT - SOO - 1CBD-1THC SKU: EDI-CAP-SW-TGSOO.40ct…" at bounding box center [104, 87] width 155 height 65
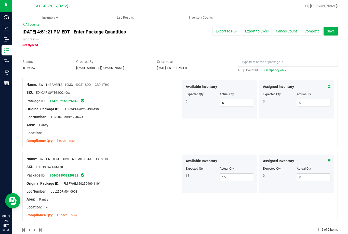
scroll to position [0, 0]
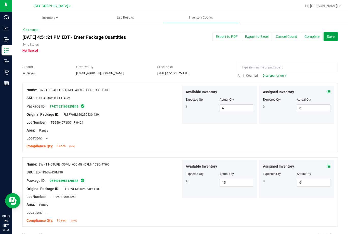
click at [327, 39] on span "Save" at bounding box center [331, 36] width 8 height 4
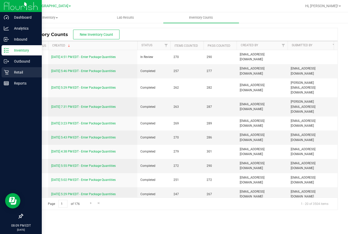
click at [13, 71] on p "Retail" at bounding box center [24, 72] width 31 height 6
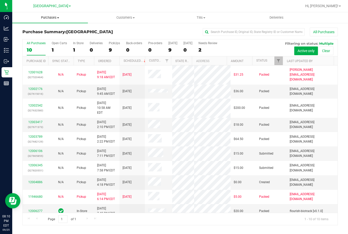
click at [55, 16] on span "Purchases" at bounding box center [50, 17] width 76 height 5
click at [50, 35] on li "Fulfillment" at bounding box center [50, 37] width 76 height 6
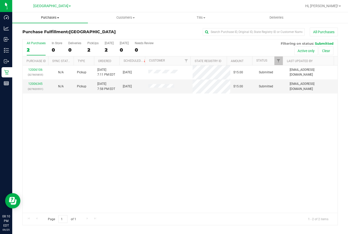
click at [48, 19] on span "Purchases" at bounding box center [50, 17] width 76 height 5
click at [49, 32] on span "Summary of purchases" at bounding box center [38, 31] width 52 height 4
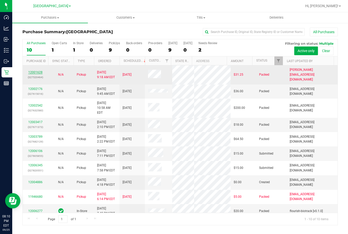
click at [33, 70] on link "12001628" at bounding box center [35, 72] width 14 height 4
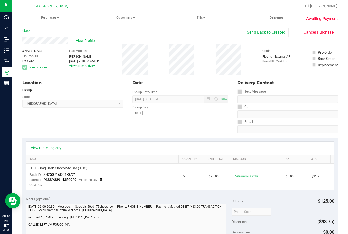
click at [198, 33] on div "Back Send Back to Created Cancel Purchase" at bounding box center [180, 32] width 316 height 9
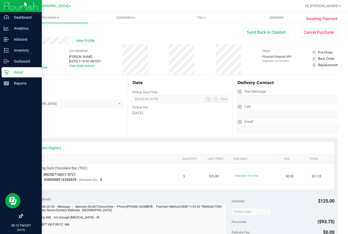
click at [16, 72] on p "Retail" at bounding box center [24, 72] width 31 height 6
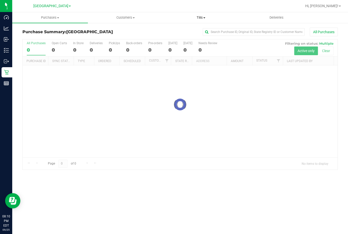
click at [199, 17] on span "Tills" at bounding box center [201, 17] width 75 height 5
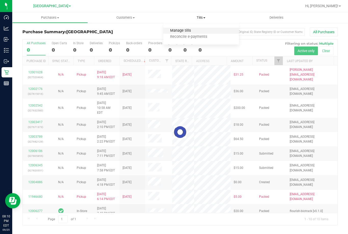
click at [187, 32] on span "Manage tills" at bounding box center [181, 31] width 34 height 4
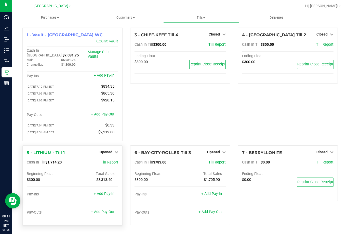
drag, startPoint x: 120, startPoint y: 140, endPoint x: 95, endPoint y: 140, distance: 24.5
drag, startPoint x: 95, startPoint y: 140, endPoint x: 184, endPoint y: 130, distance: 89.3
click at [197, 128] on div "3 - CHIEF-KEEF Till 4 Closed Open Till Cash In Till $300.00 Till Report Ending …" at bounding box center [181, 87] width 108 height 118
click at [109, 150] on span "Opened" at bounding box center [106, 152] width 13 height 4
click at [114, 159] on div "Close Till" at bounding box center [107, 162] width 38 height 6
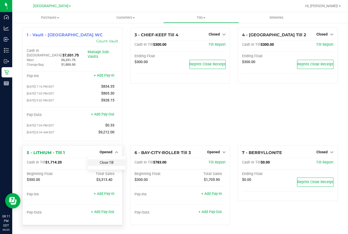
click at [110, 160] on link "Close Till" at bounding box center [107, 162] width 14 height 4
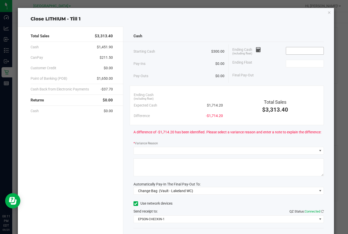
click at [297, 53] on input at bounding box center [305, 50] width 38 height 7
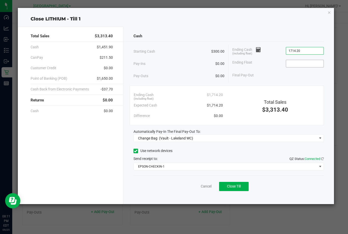
type input "$1,714.20"
click at [296, 64] on input at bounding box center [305, 63] width 38 height 7
type input "$300.00"
click at [292, 75] on div "Final Pay-Out $1,414.20" at bounding box center [279, 75] width 92 height 10
click at [329, 13] on icon "button" at bounding box center [330, 12] width 4 height 6
